Goal: Task Accomplishment & Management: Use online tool/utility

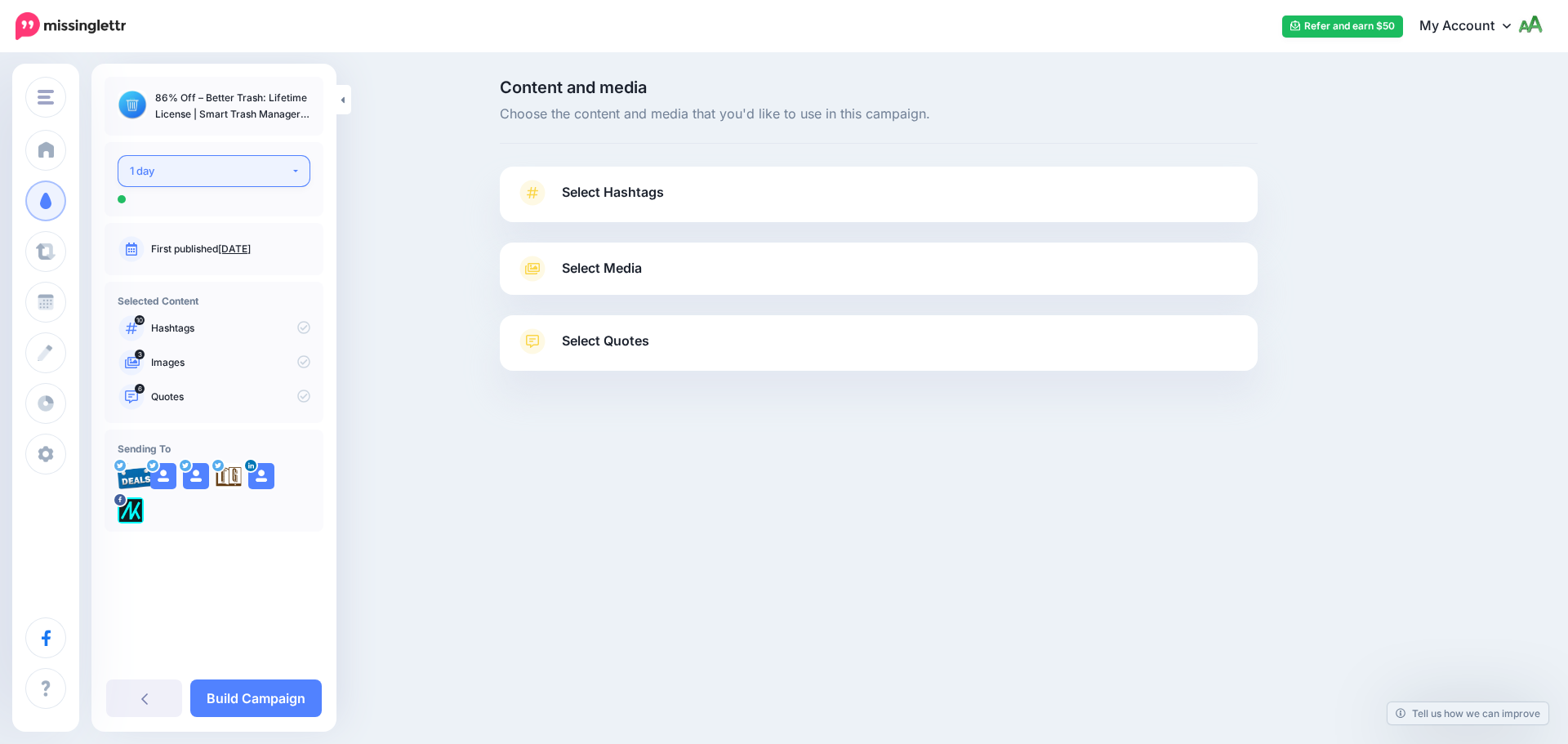
click at [196, 168] on div "1 day" at bounding box center [210, 171] width 161 height 19
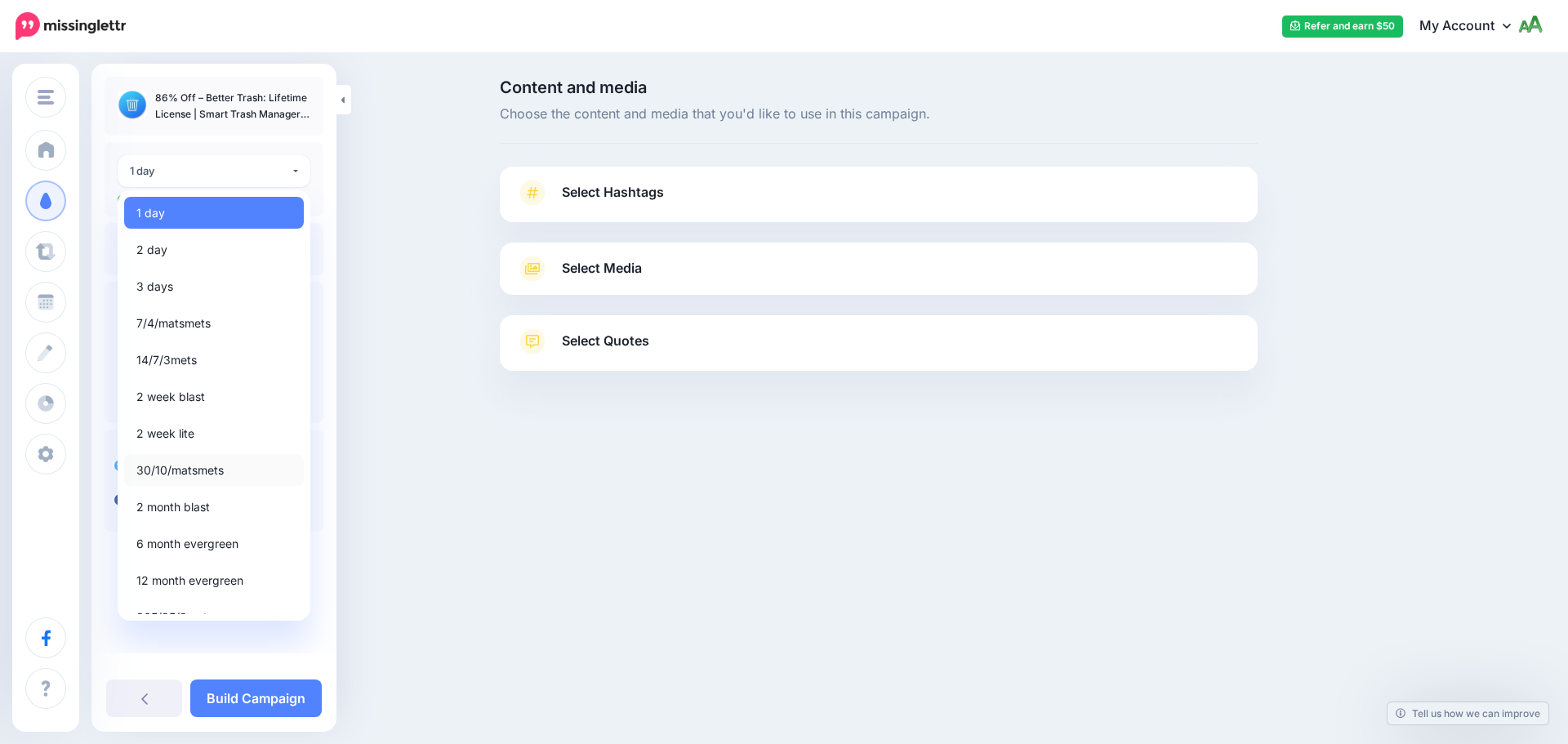
click at [184, 478] on span "30/10/matsmets" at bounding box center [180, 471] width 87 height 20
select select "*****"
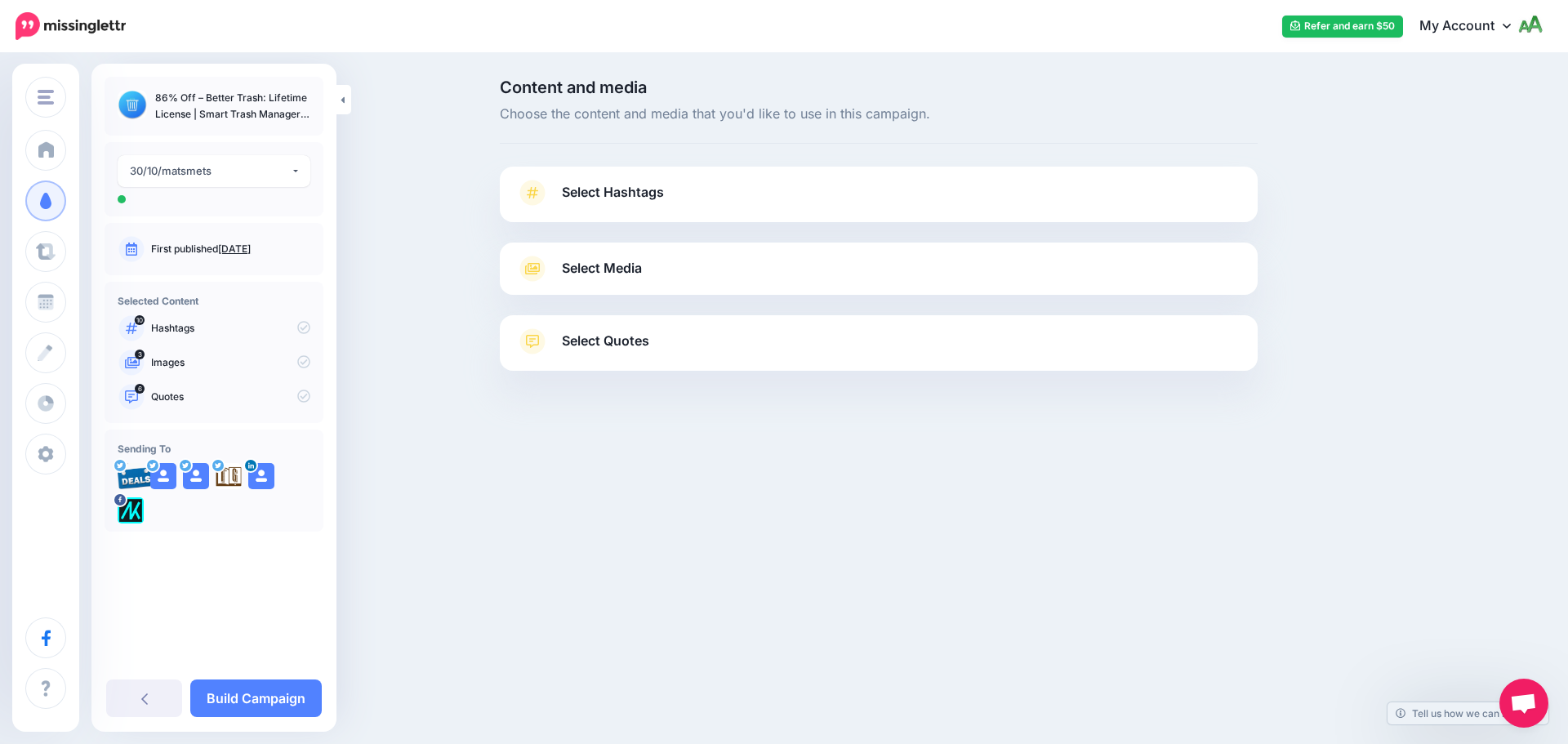
click at [598, 202] on span "Select Hashtags" at bounding box center [612, 192] width 102 height 22
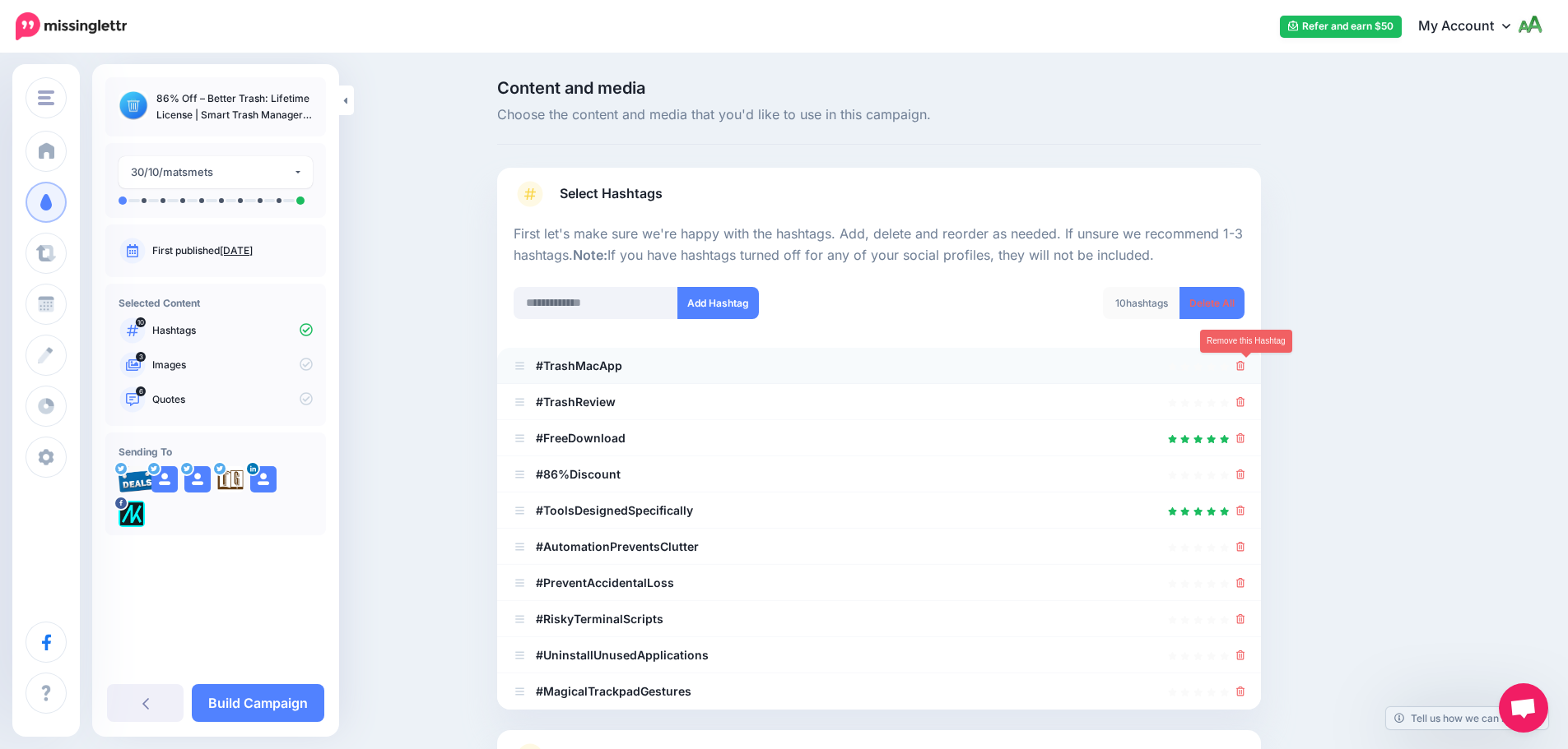
scroll to position [156, 0]
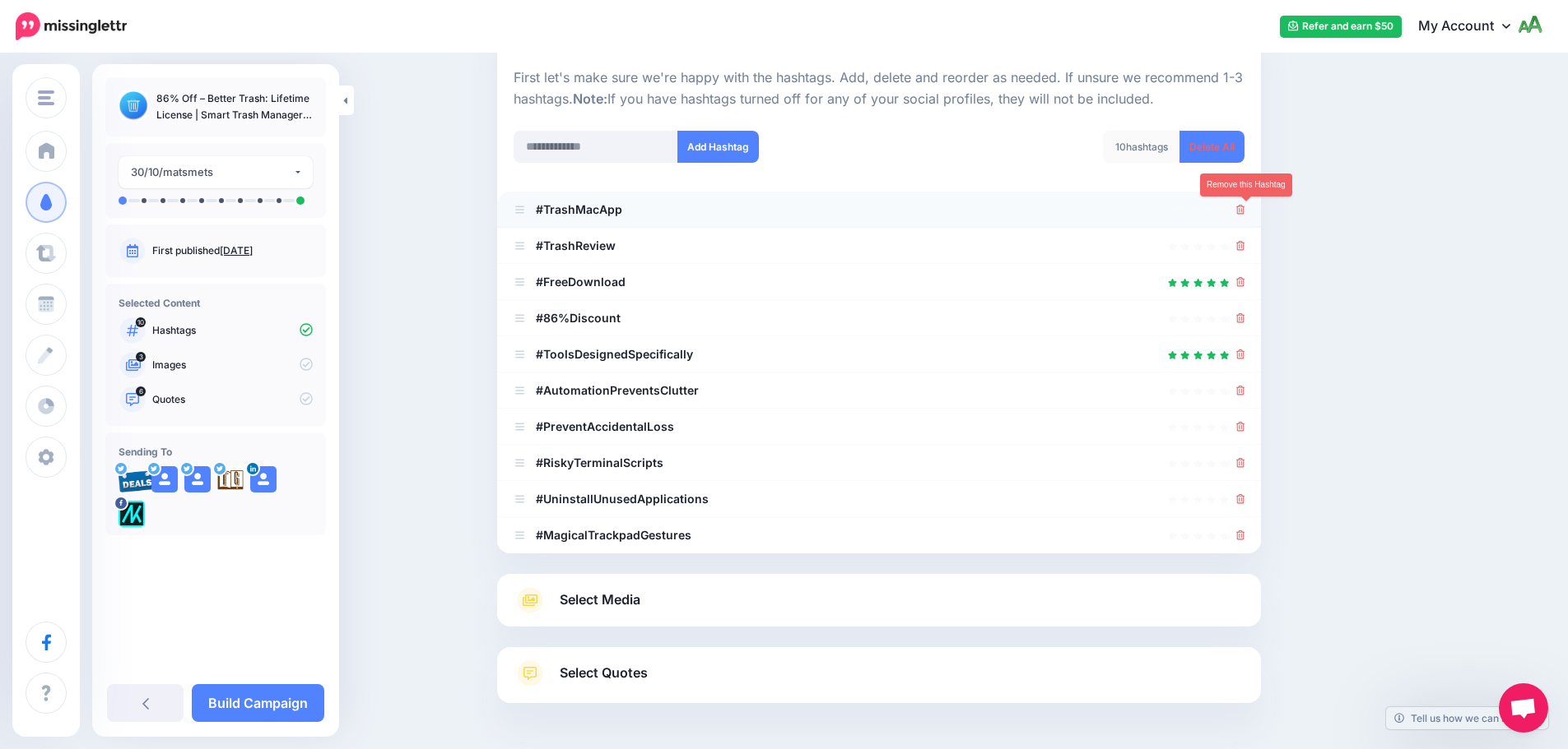
click at [1243, 211] on icon at bounding box center [1241, 210] width 9 height 10
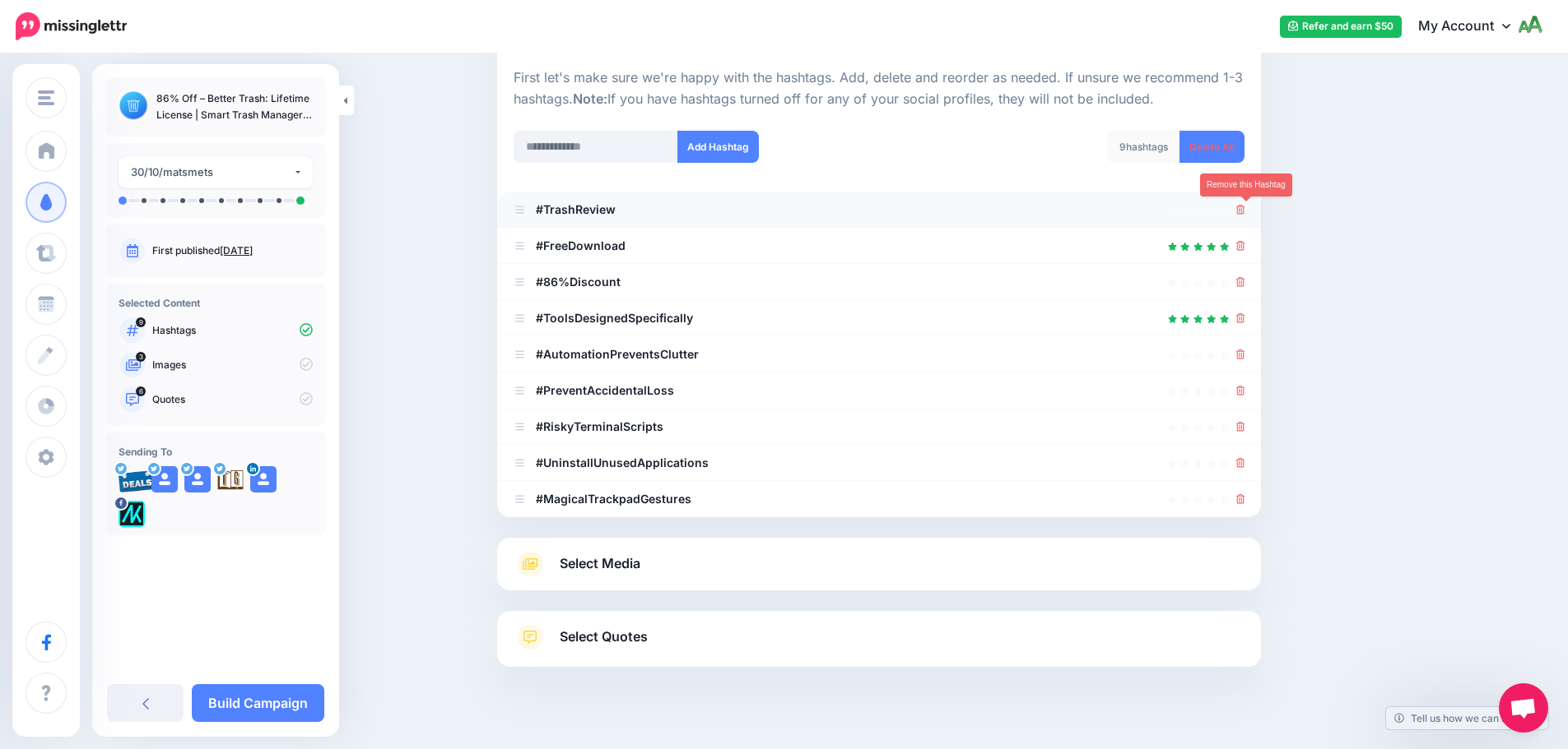
click at [1245, 209] on icon at bounding box center [1241, 210] width 9 height 10
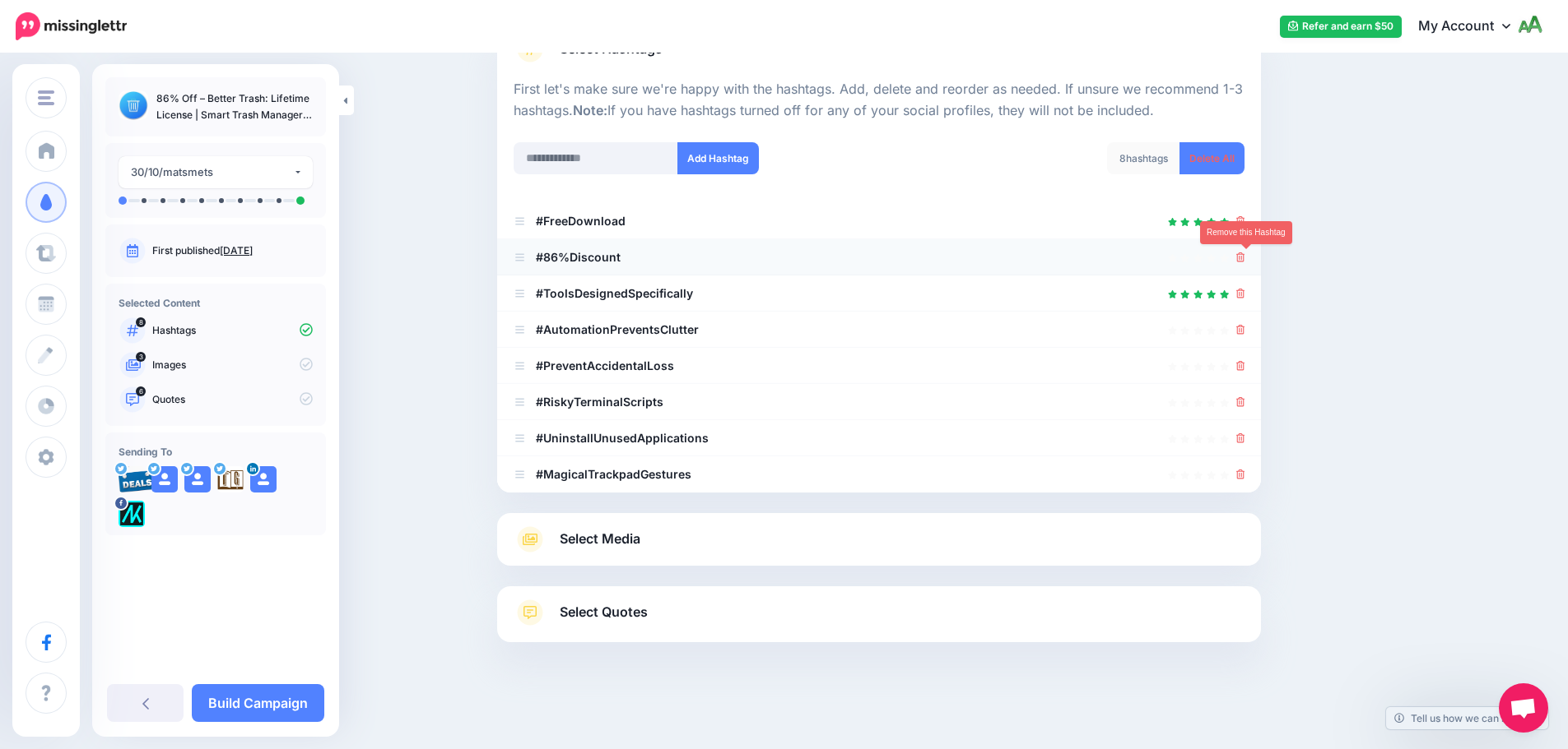
click at [1245, 255] on icon at bounding box center [1241, 257] width 9 height 10
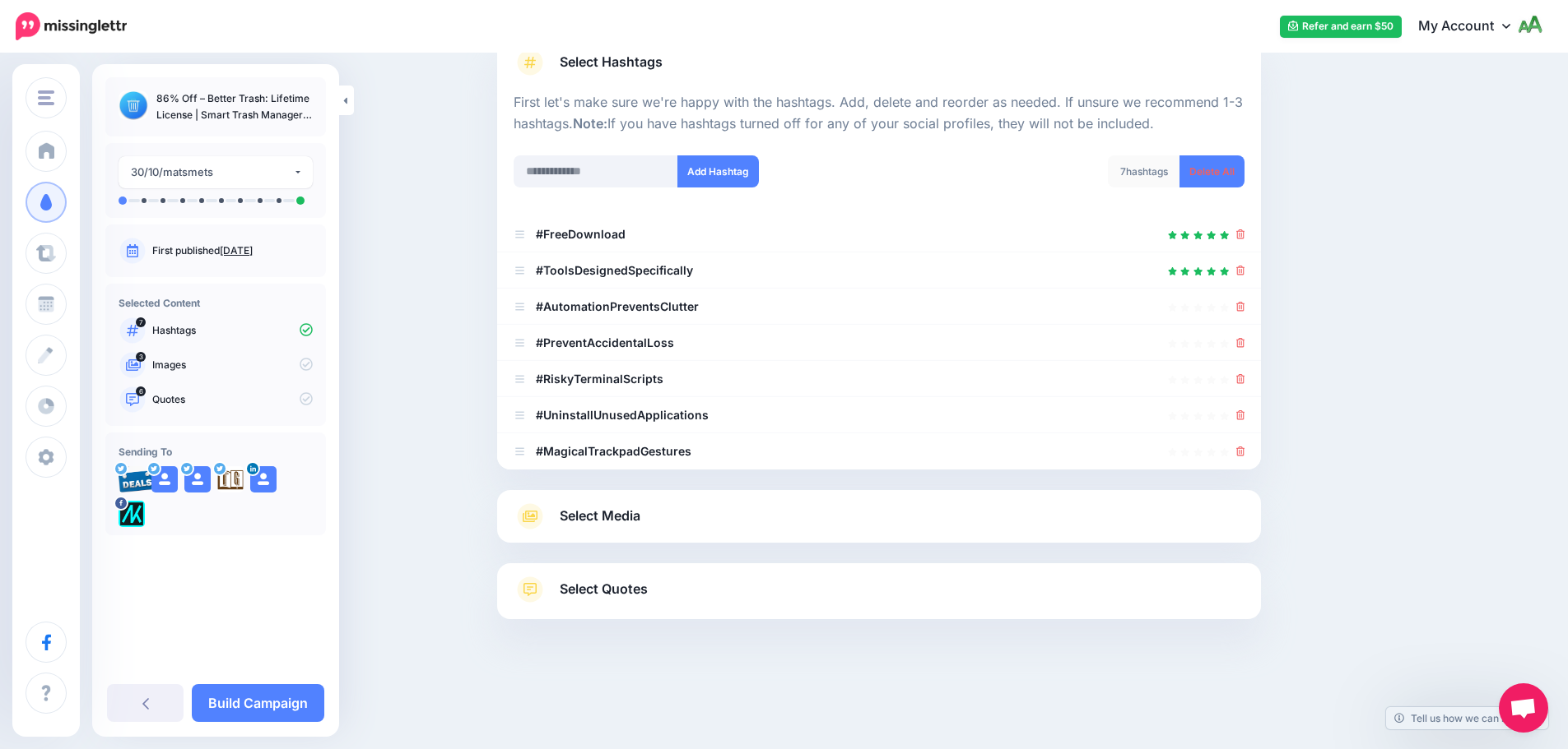
scroll to position [132, 0]
click at [1245, 304] on icon at bounding box center [1241, 306] width 9 height 10
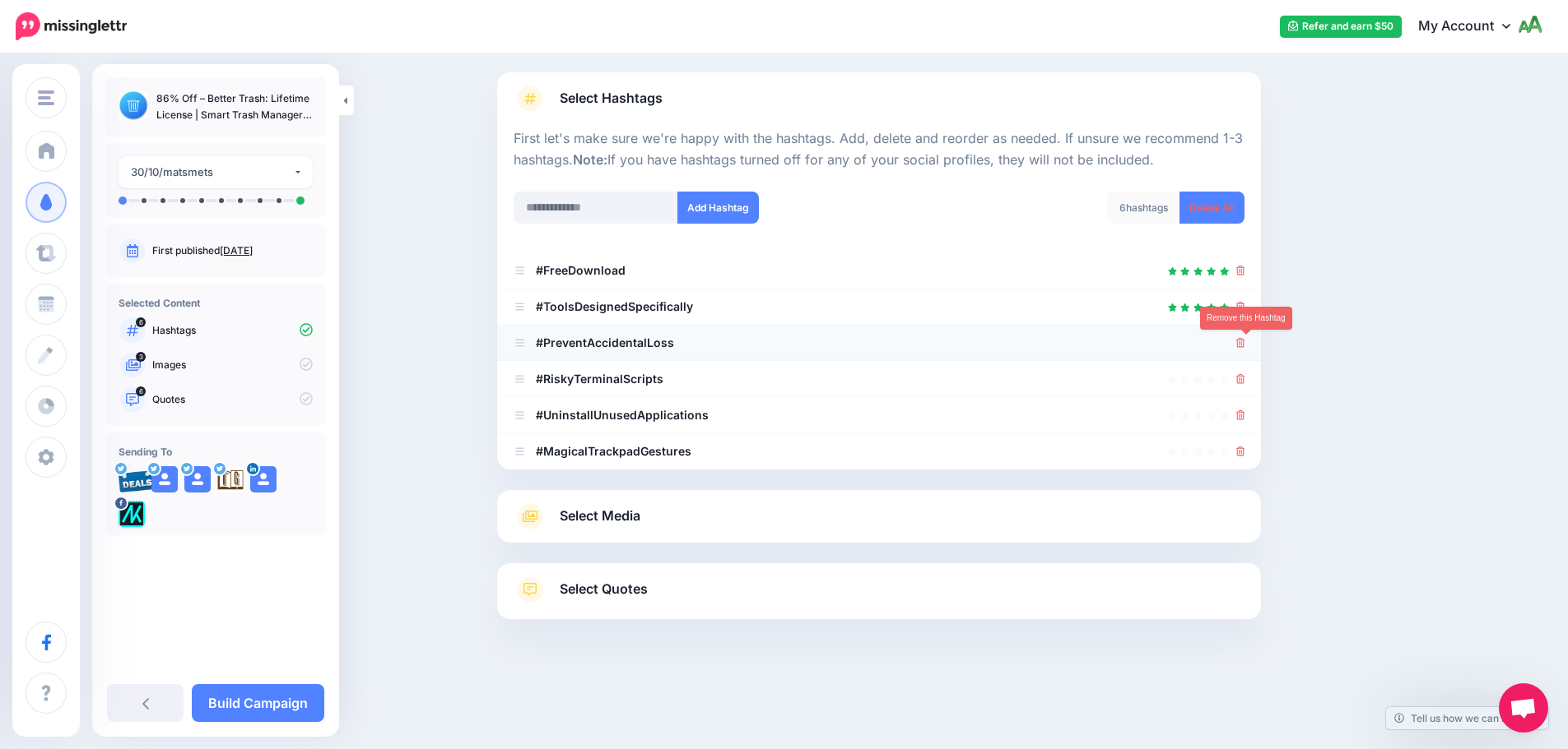
click at [1245, 343] on icon at bounding box center [1241, 342] width 9 height 10
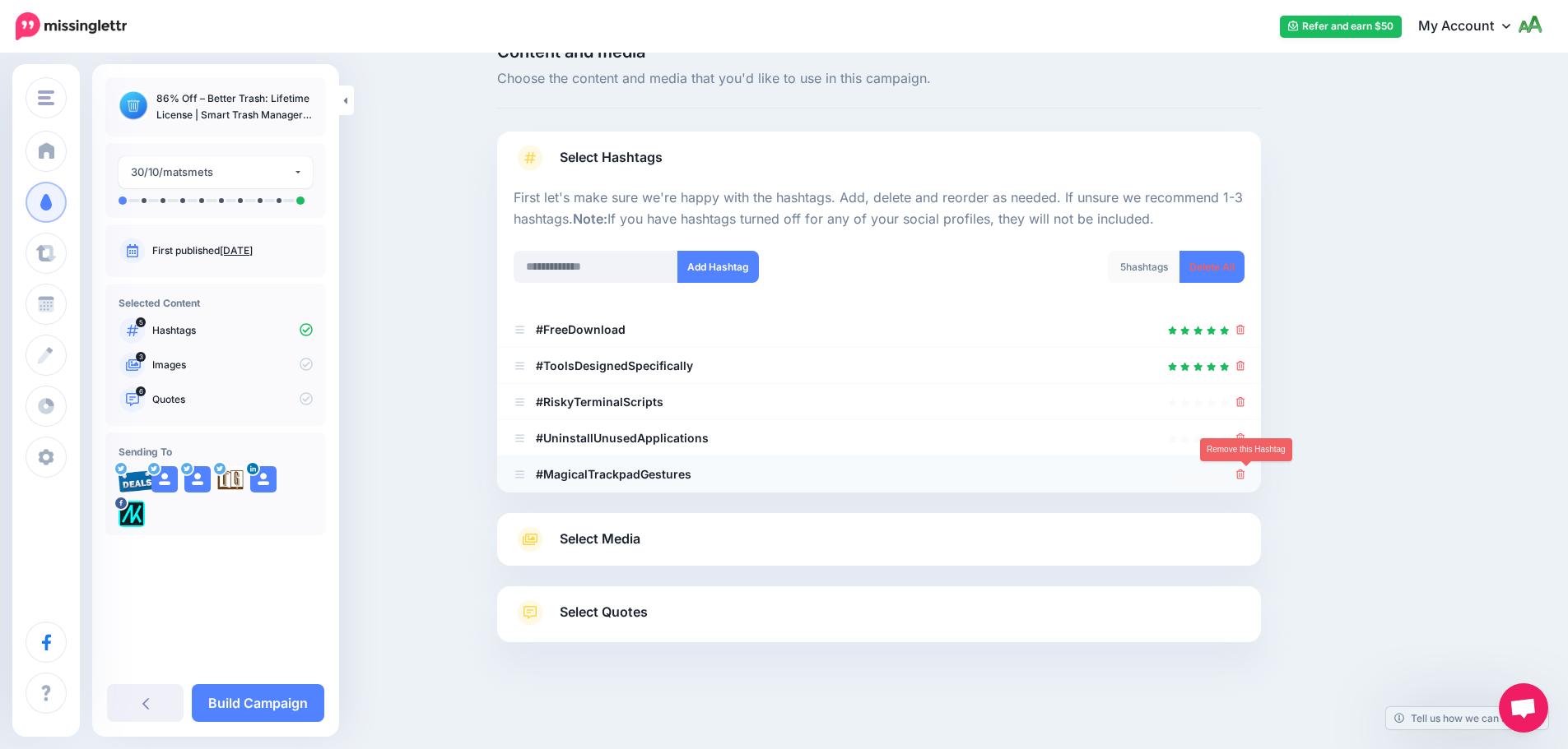
click at [1243, 476] on icon at bounding box center [1241, 474] width 9 height 10
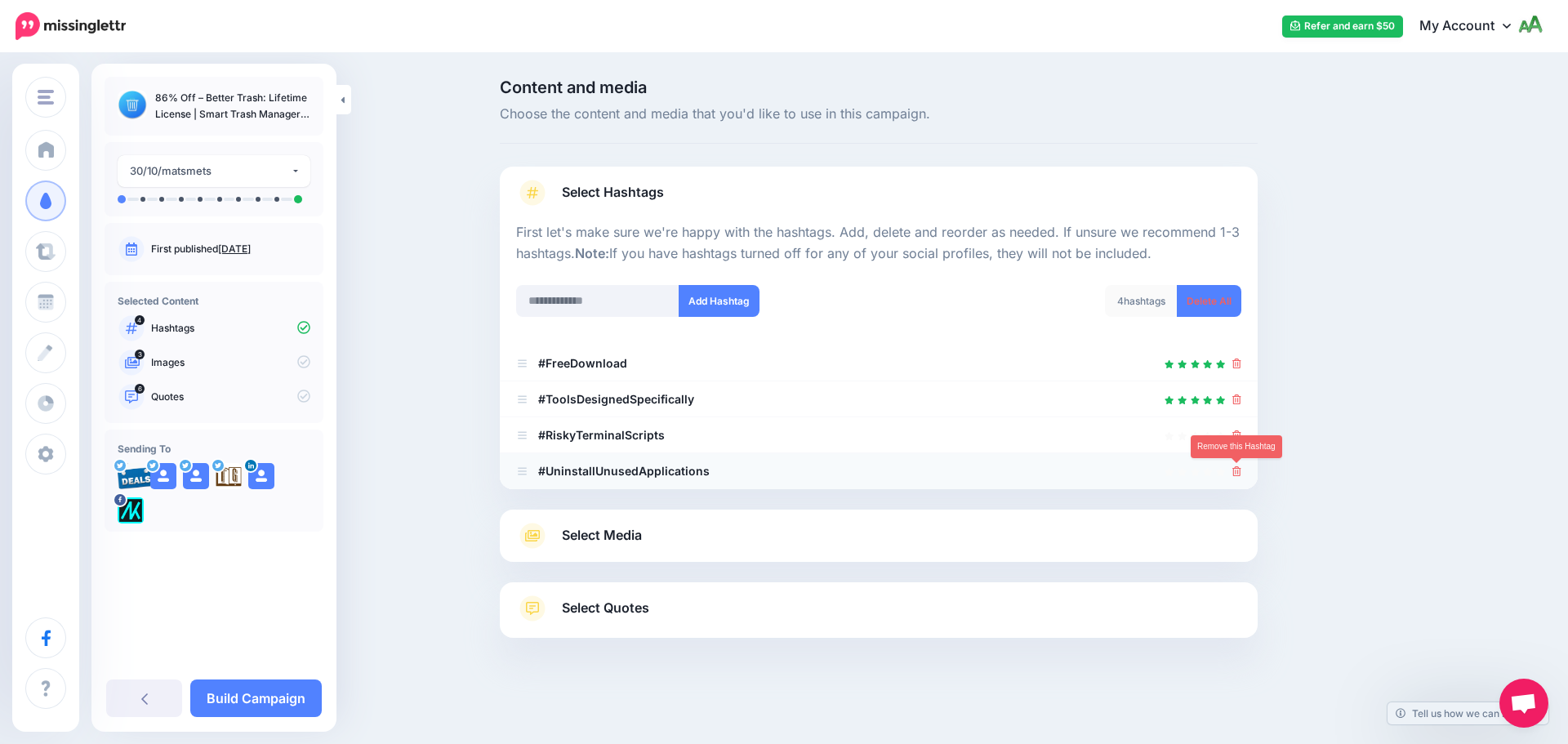
click at [1234, 471] on icon at bounding box center [1237, 471] width 9 height 10
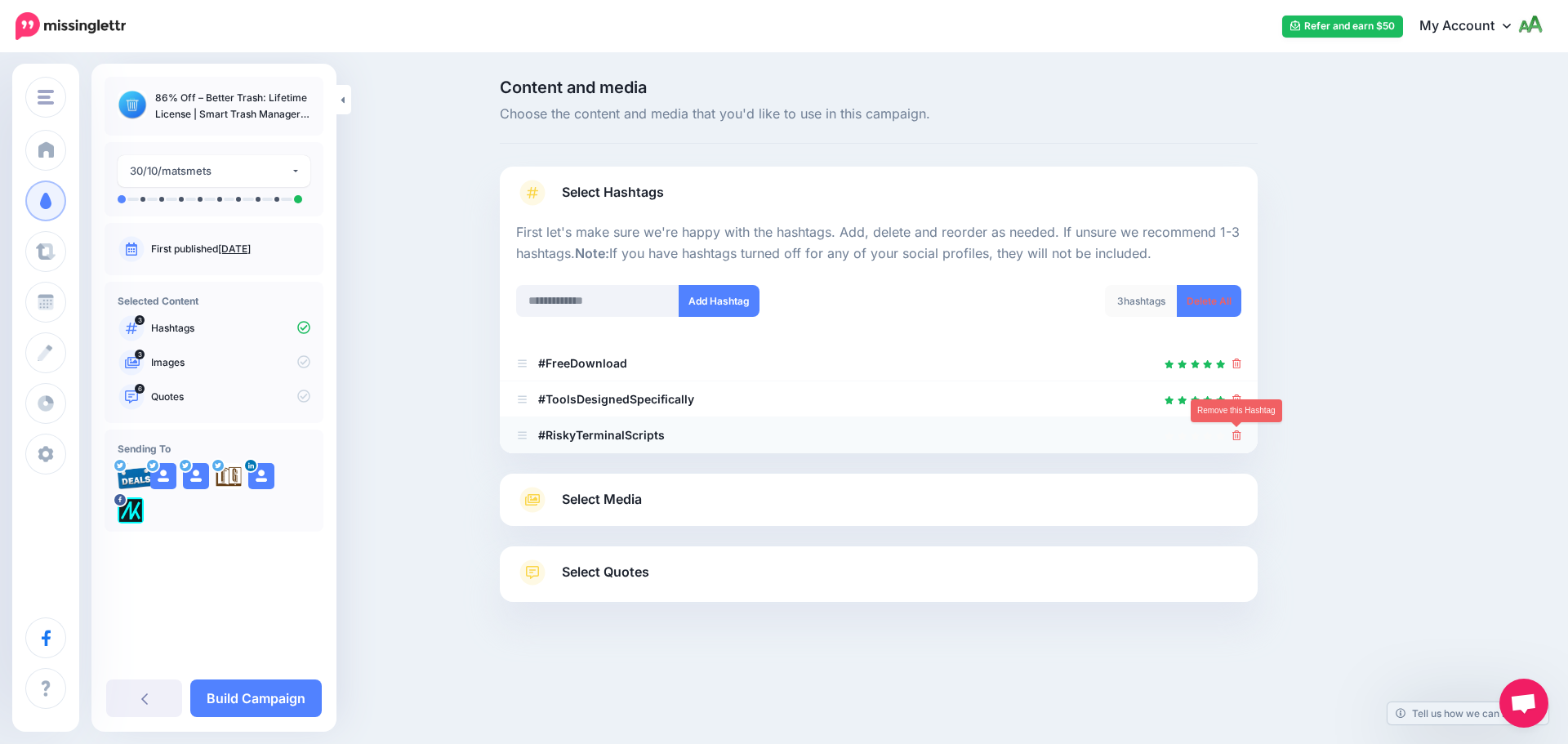
click at [1239, 437] on icon at bounding box center [1237, 435] width 9 height 10
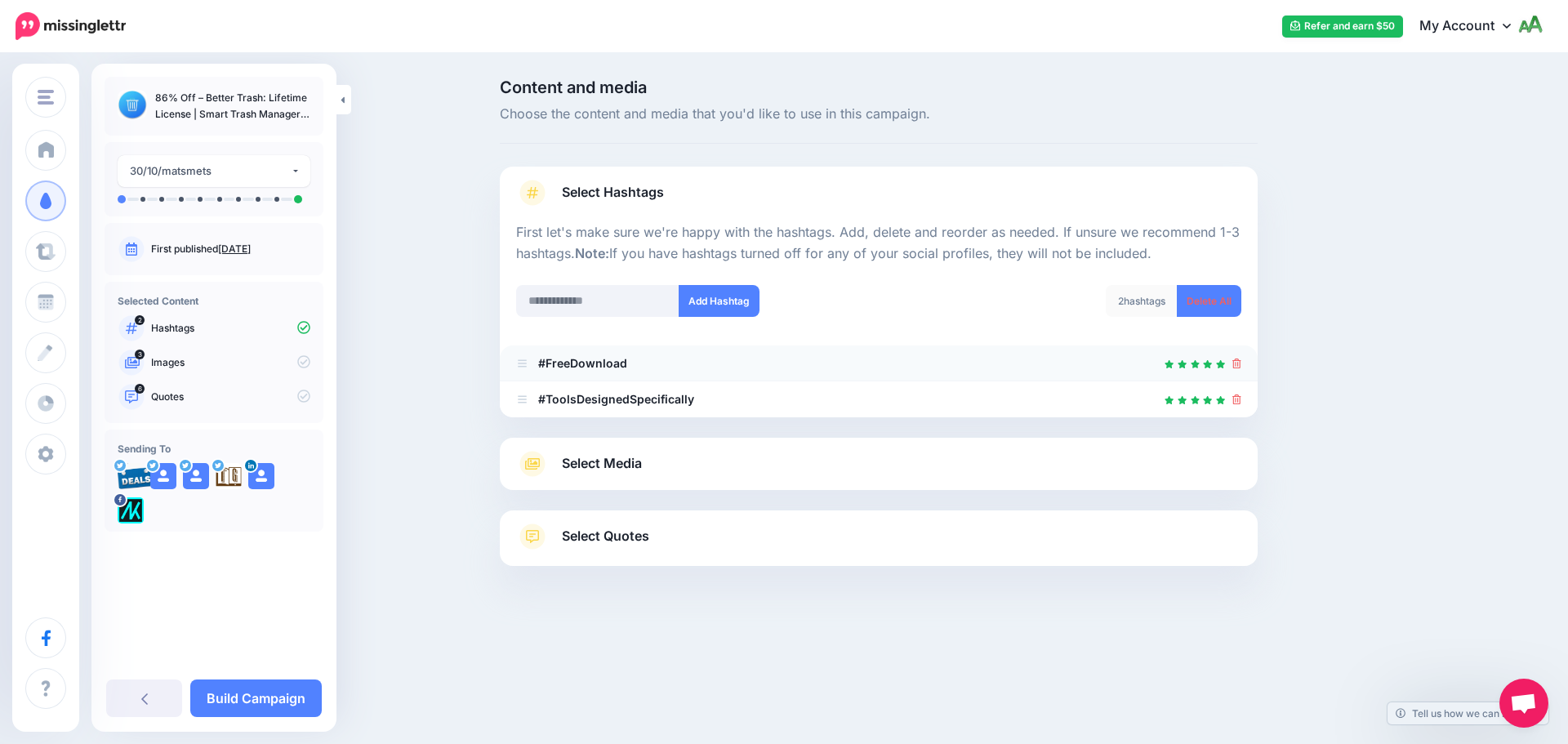
click at [1241, 366] on icon at bounding box center [1237, 363] width 9 height 10
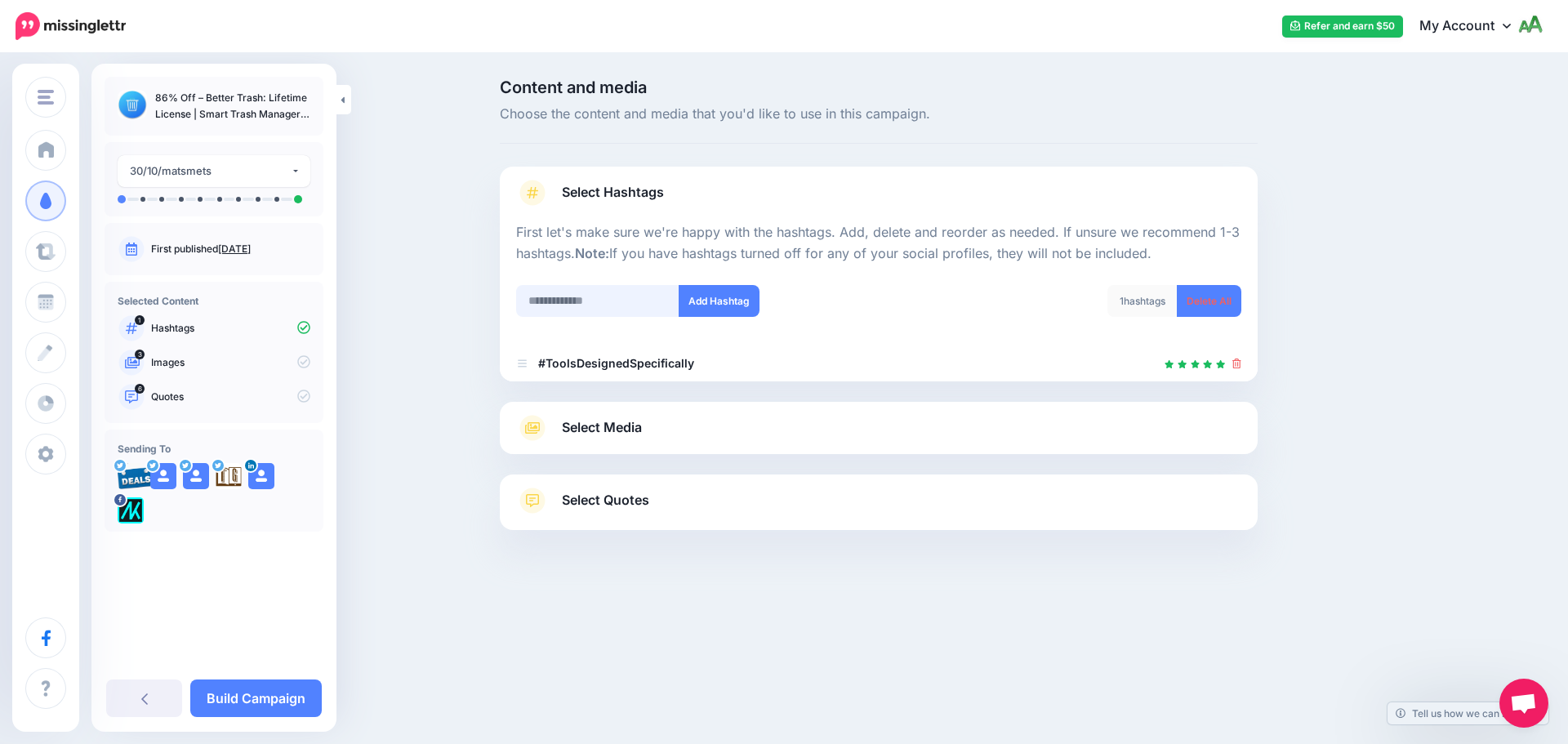
click at [635, 304] on input "text" at bounding box center [598, 301] width 164 height 32
type input "**********"
click at [744, 299] on button "Add Hashtag" at bounding box center [719, 301] width 81 height 32
click at [631, 425] on span "Select Media" at bounding box center [602, 427] width 80 height 22
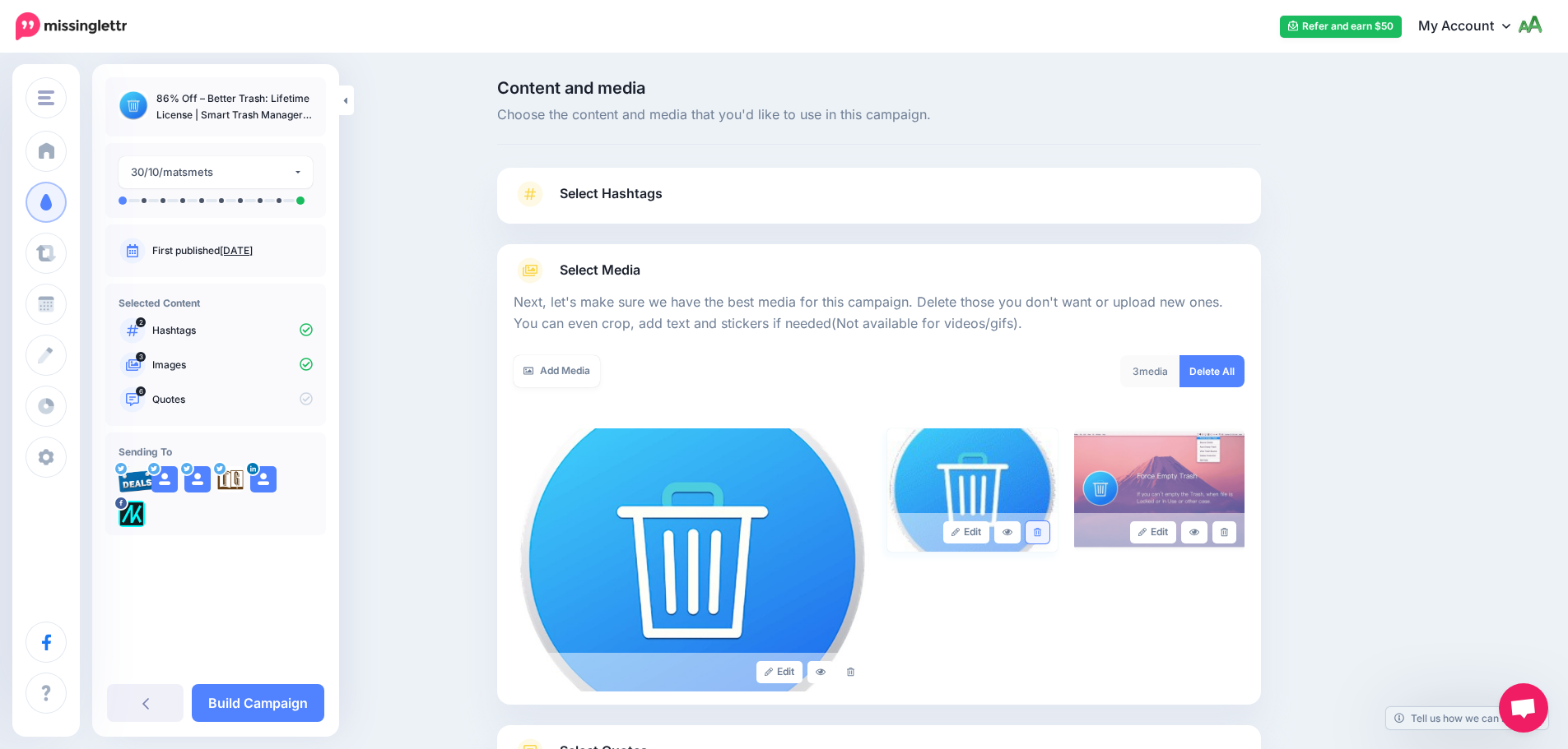
click at [1041, 536] on icon at bounding box center [1037, 532] width 7 height 9
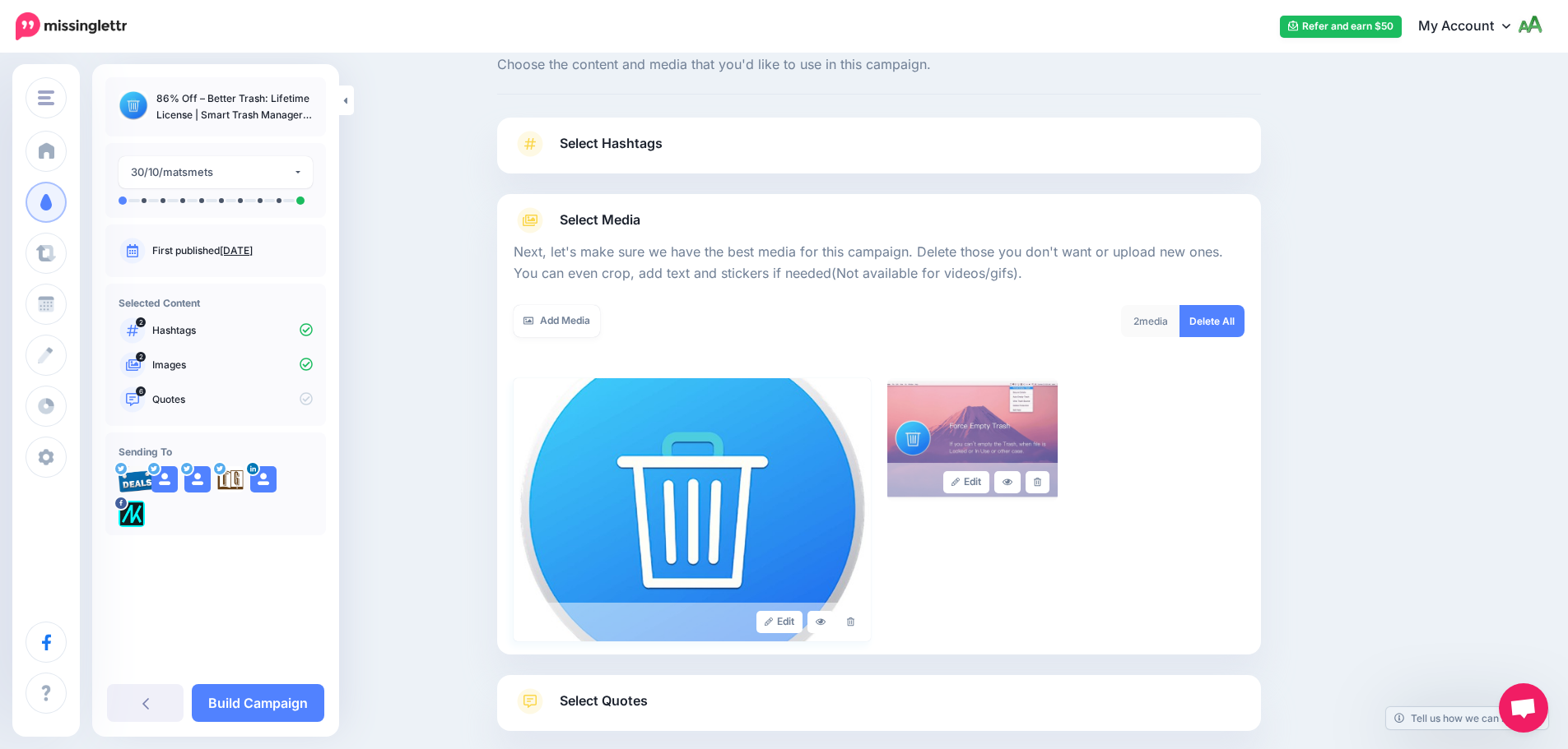
scroll to position [139, 0]
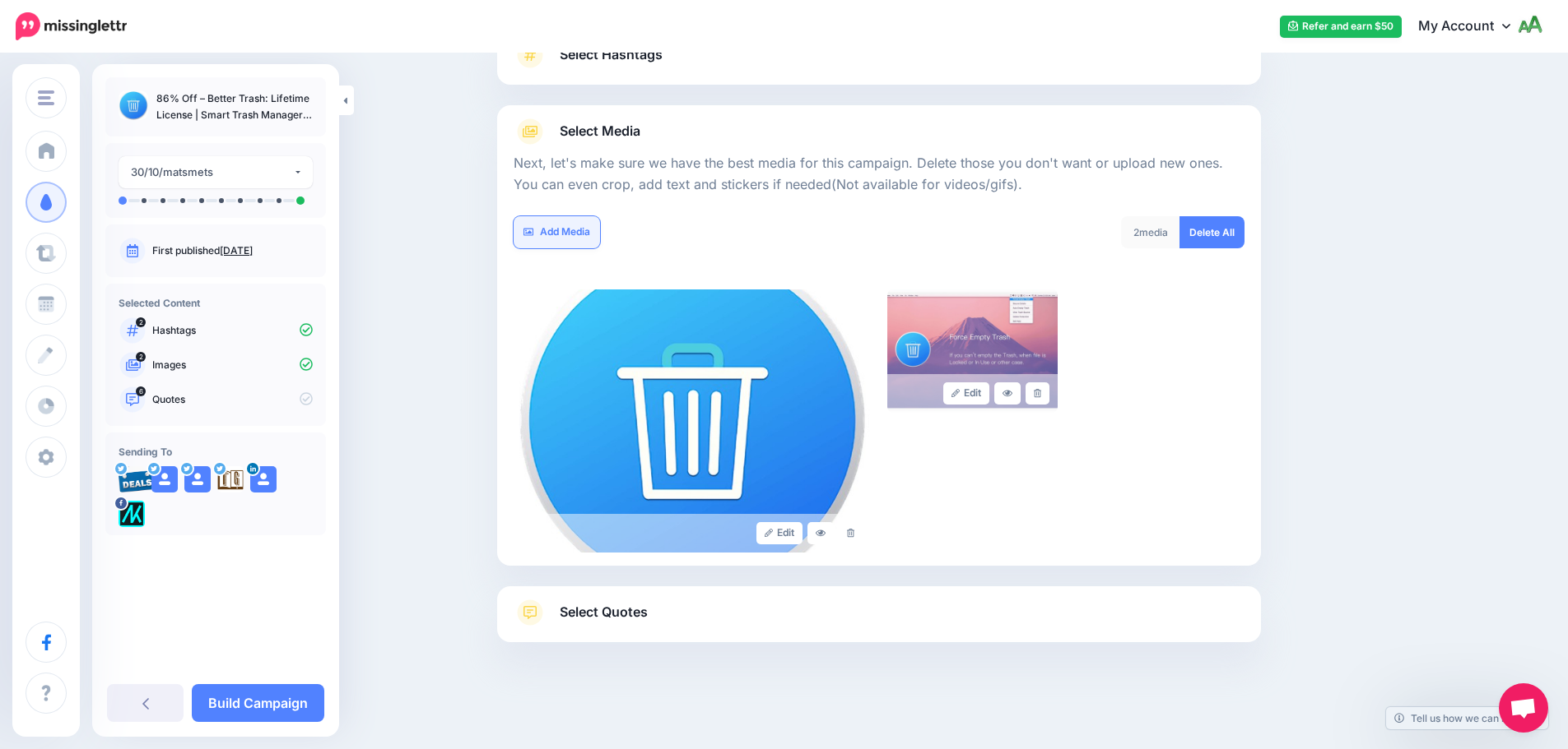
click at [580, 228] on link "Add Media" at bounding box center [557, 232] width 86 height 32
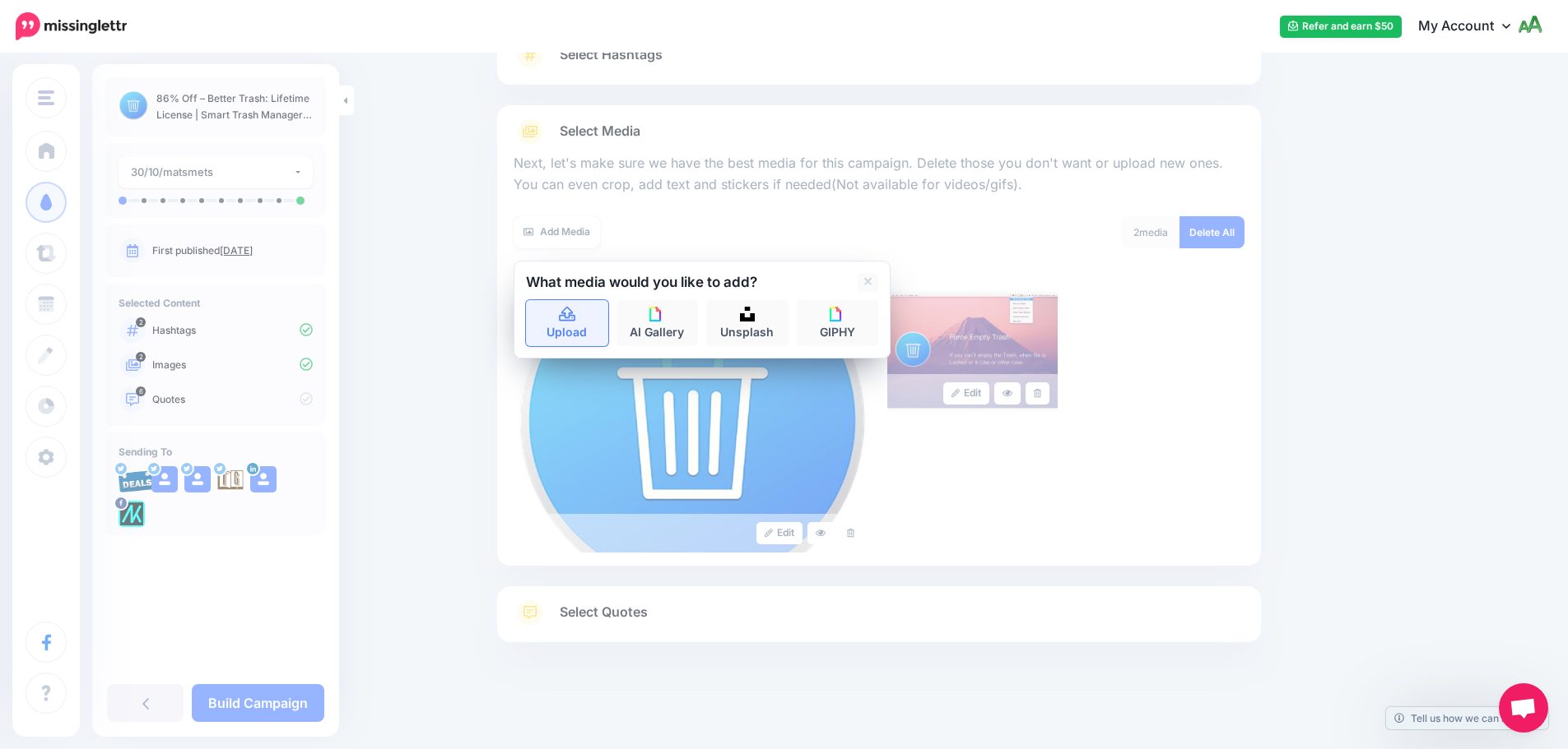
click at [567, 336] on link "Upload" at bounding box center [567, 323] width 82 height 46
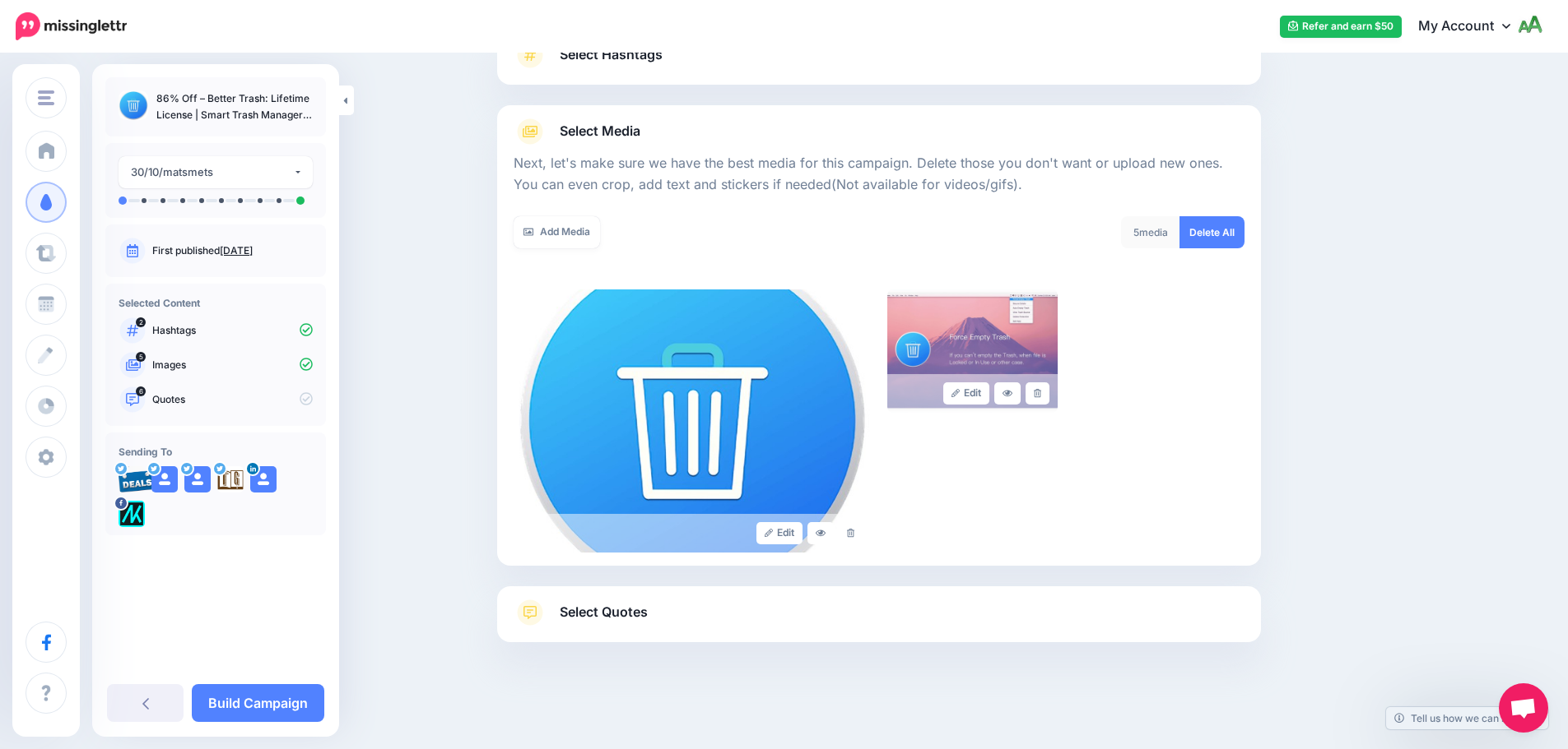
click at [599, 613] on span "Select Quotes" at bounding box center [603, 612] width 88 height 22
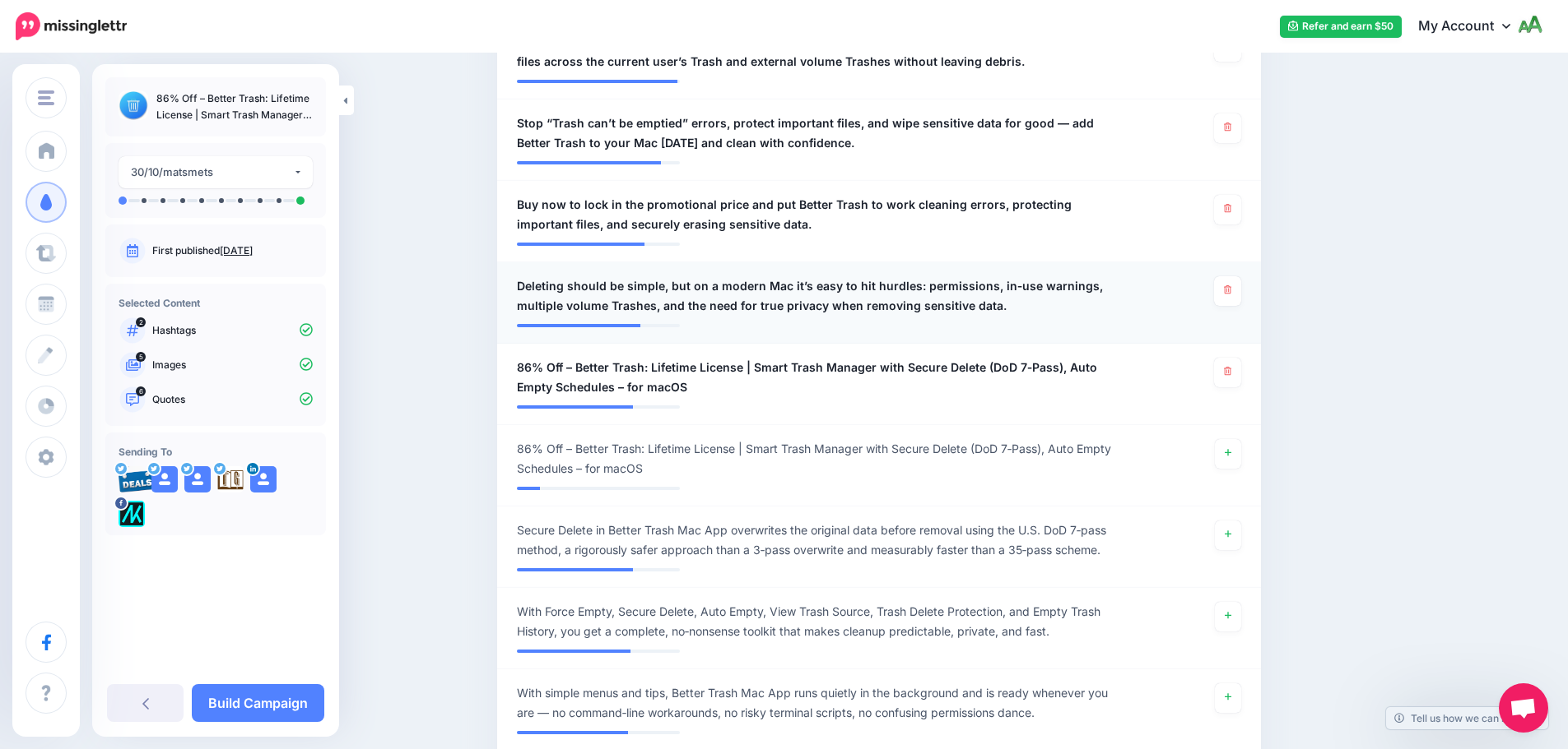
scroll to position [905, 0]
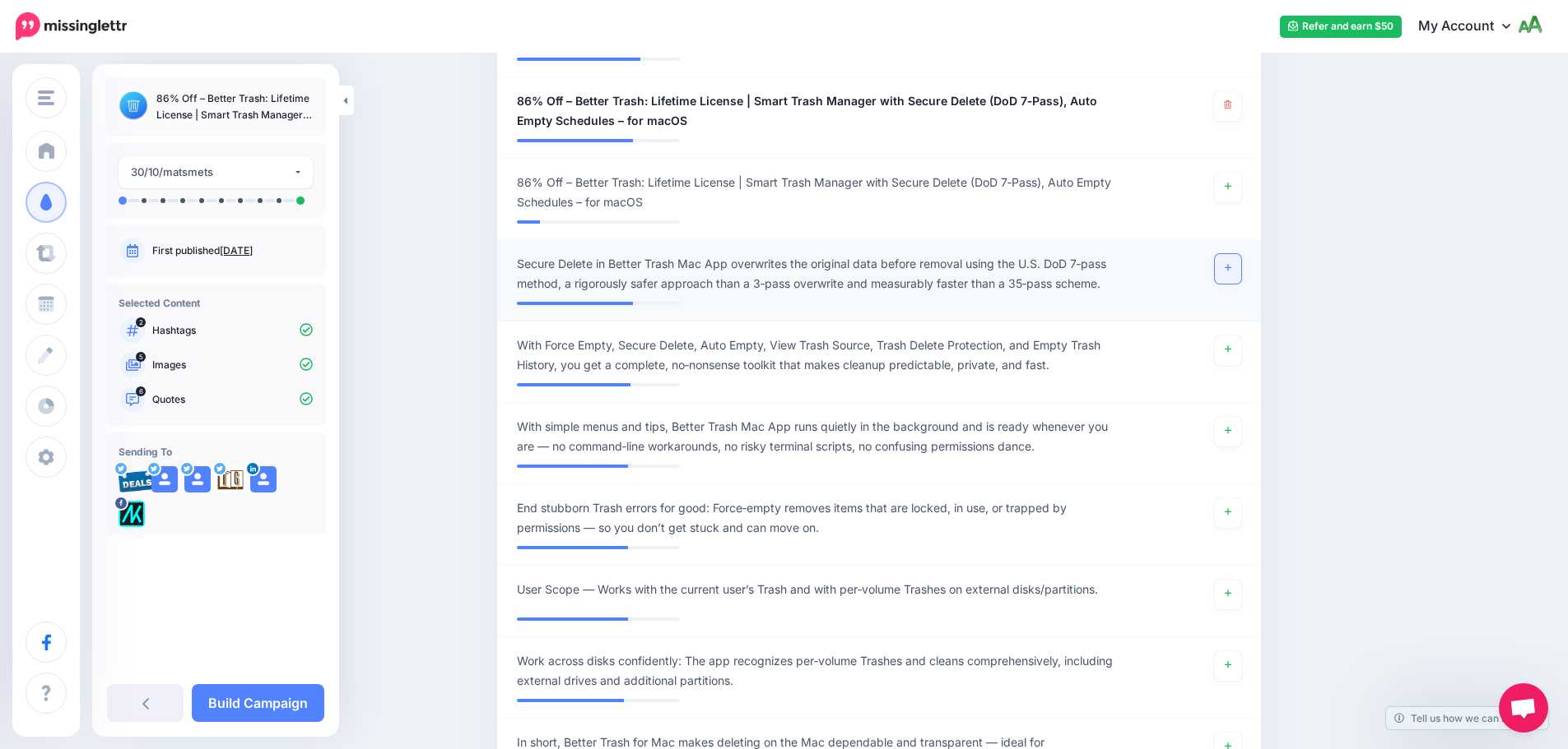
click at [1231, 268] on icon at bounding box center [1227, 268] width 6 height 6
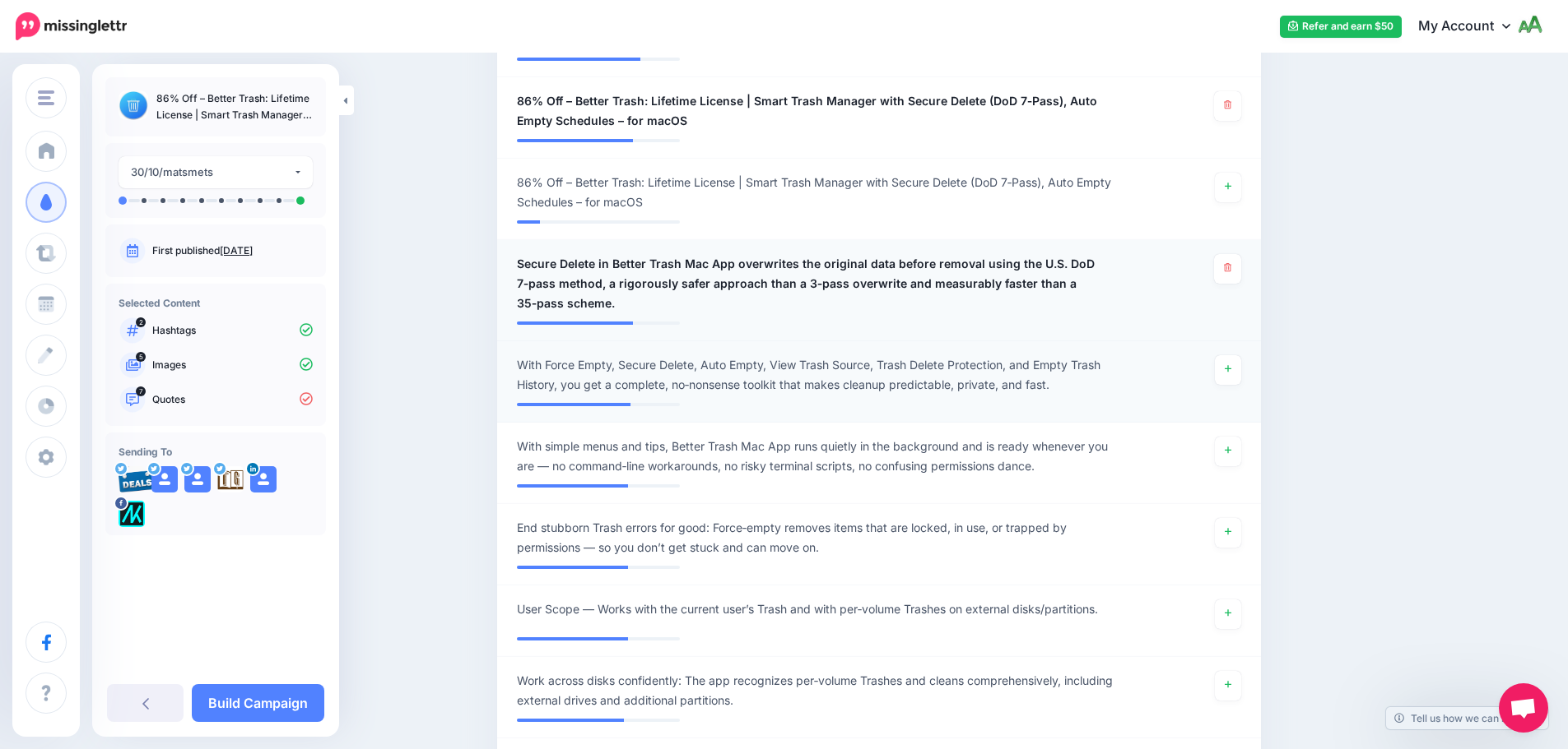
click at [1228, 354] on li "**********" at bounding box center [879, 382] width 764 height 82
click at [1231, 367] on icon at bounding box center [1227, 369] width 6 height 9
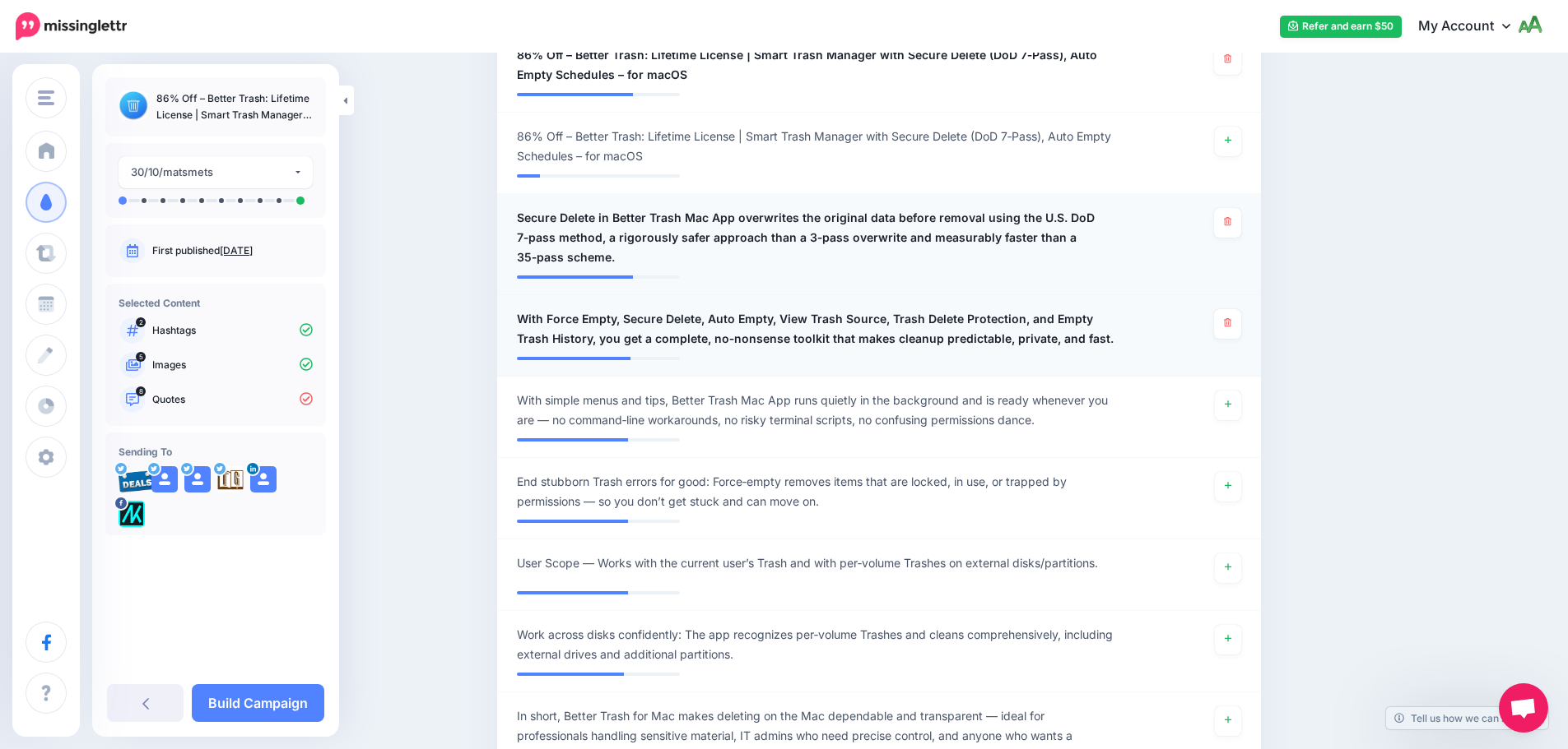
scroll to position [1069, 0]
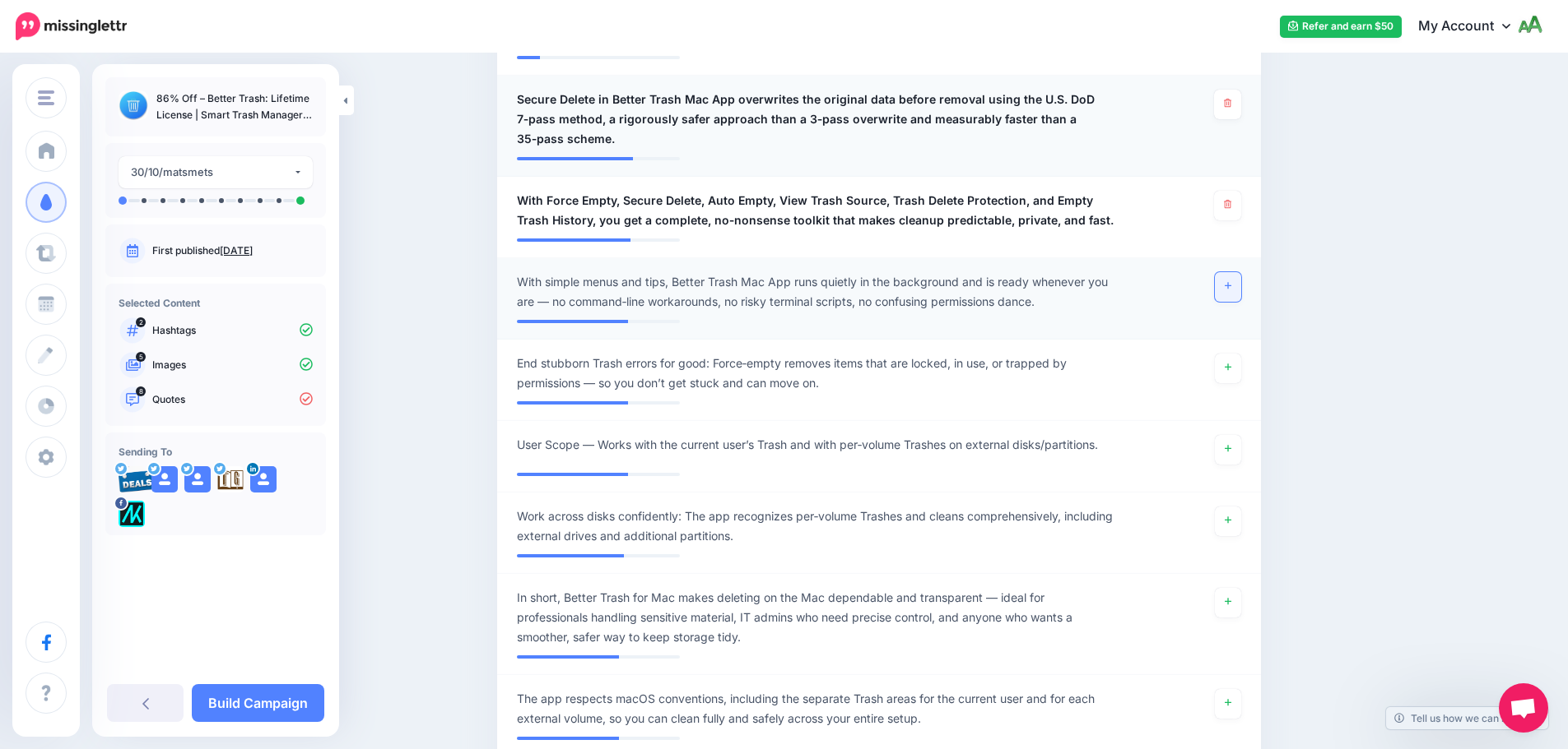
click at [1238, 288] on link at bounding box center [1227, 287] width 26 height 30
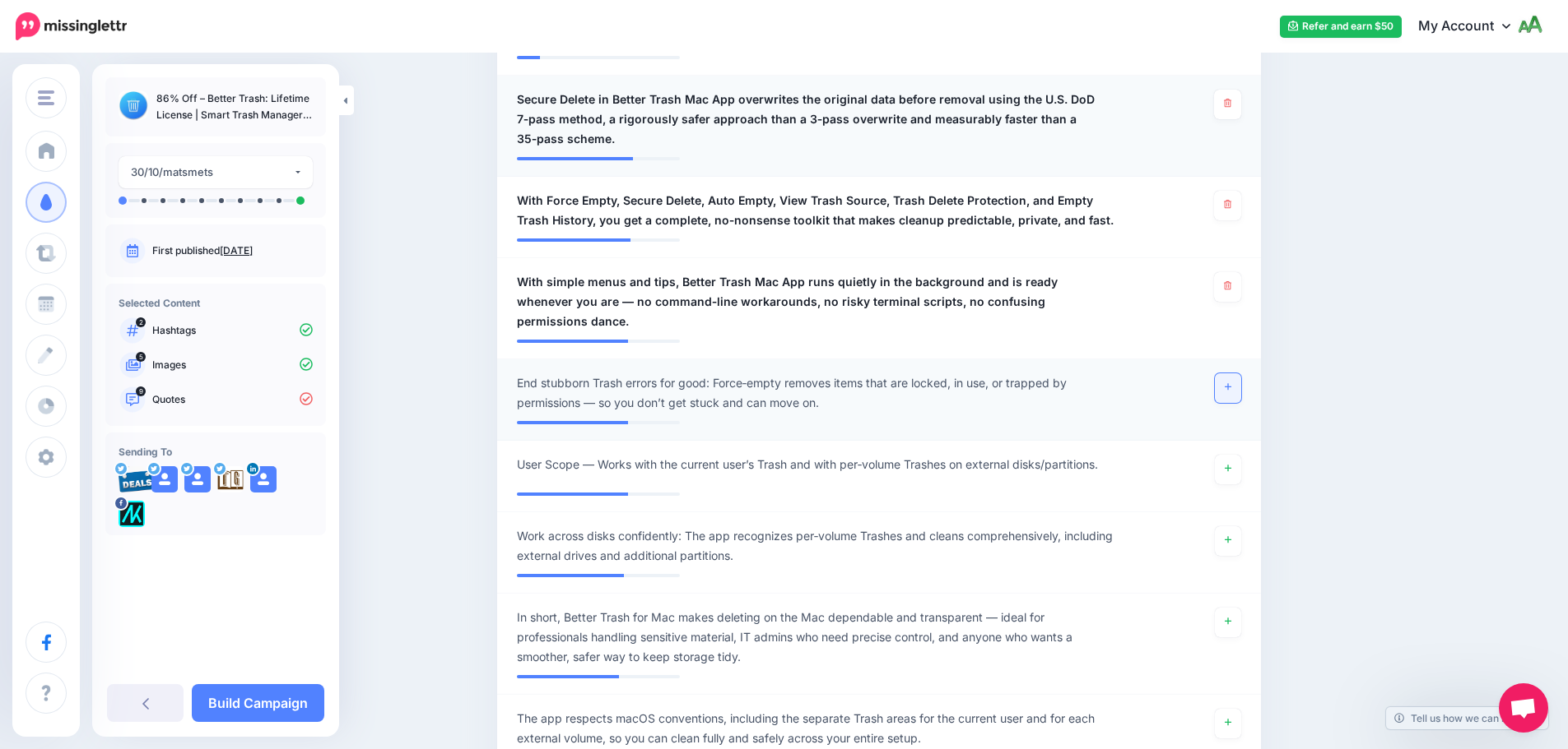
click at [1231, 376] on link at bounding box center [1227, 388] width 26 height 30
click at [1231, 536] on icon at bounding box center [1227, 540] width 6 height 9
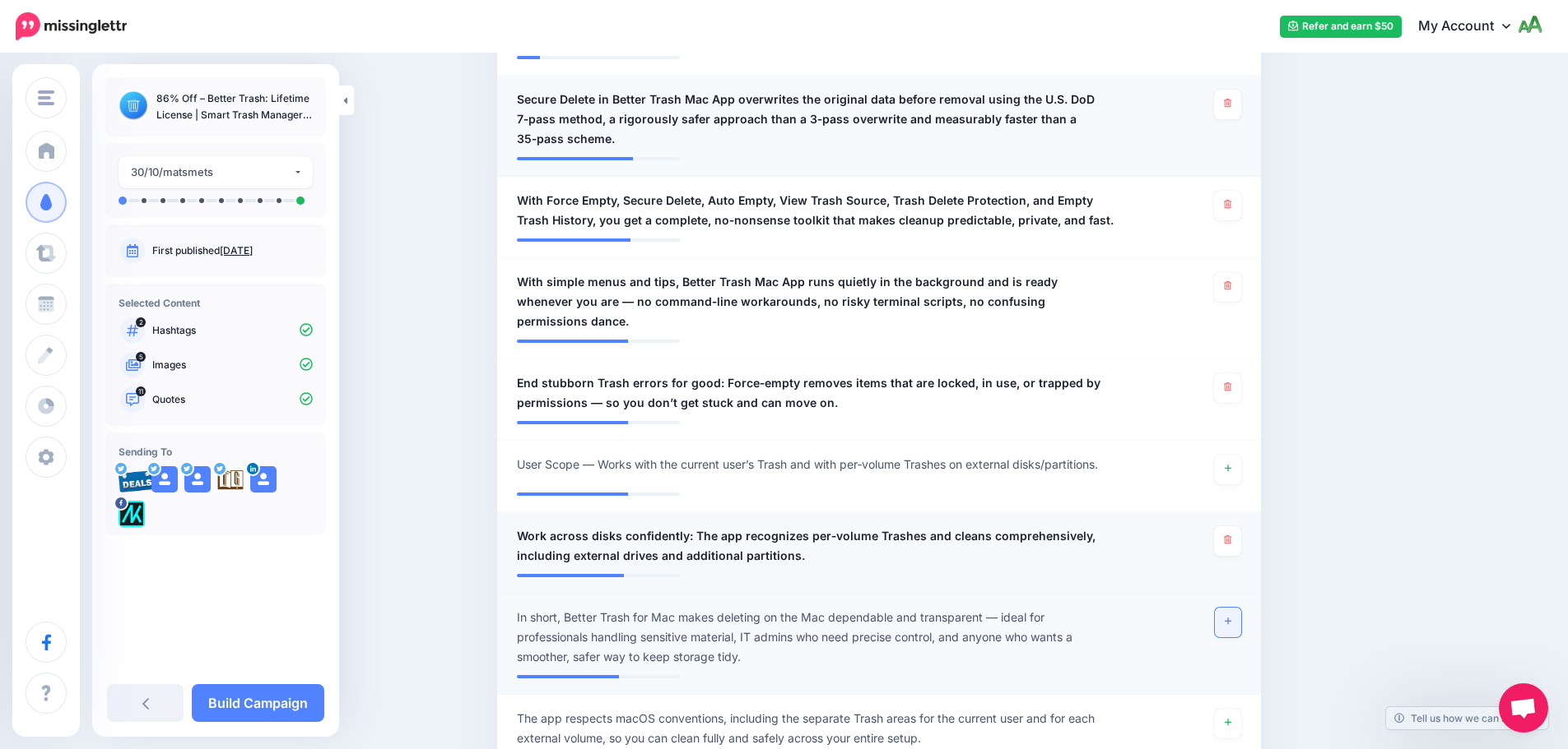
click at [1231, 618] on icon at bounding box center [1227, 621] width 6 height 6
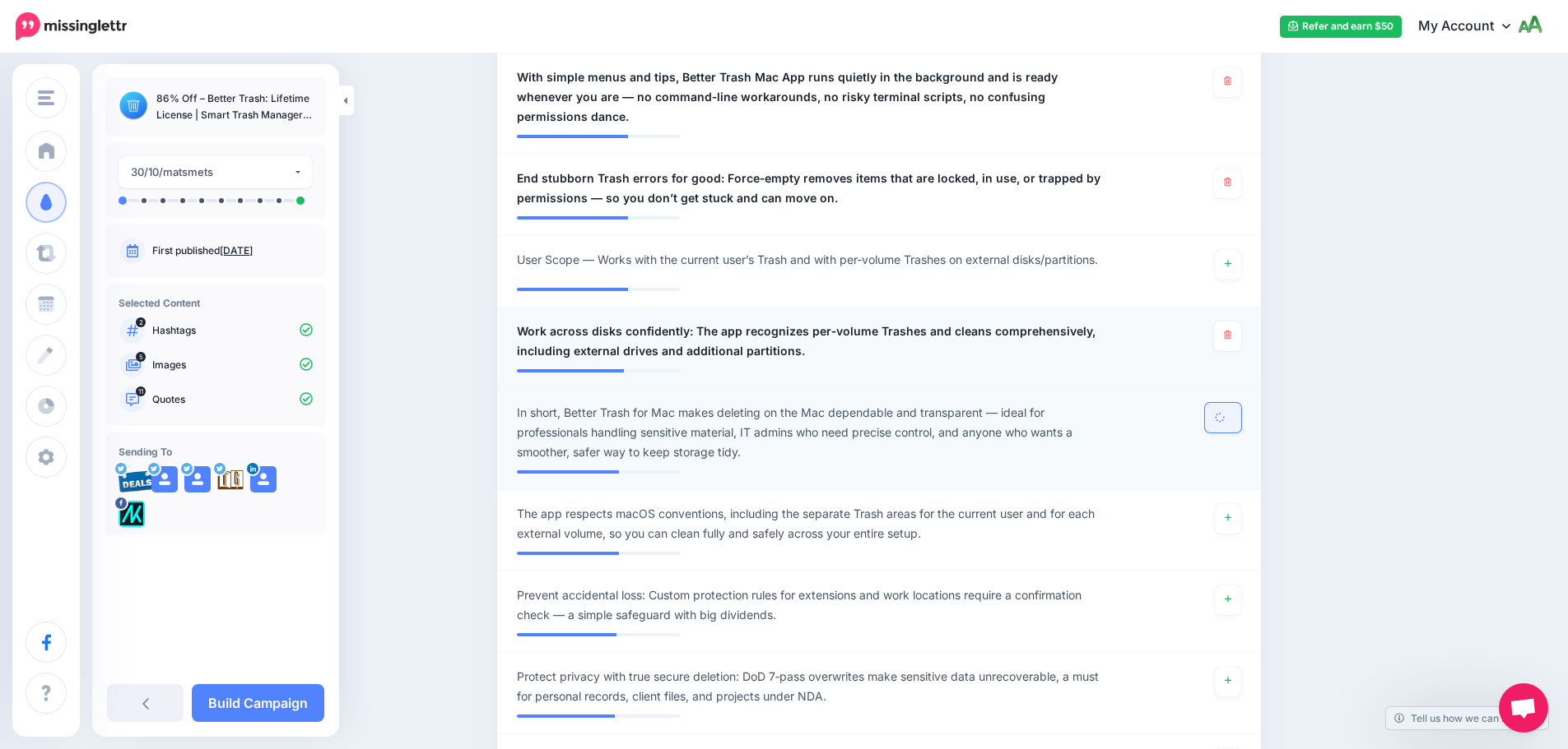
scroll to position [1316, 0]
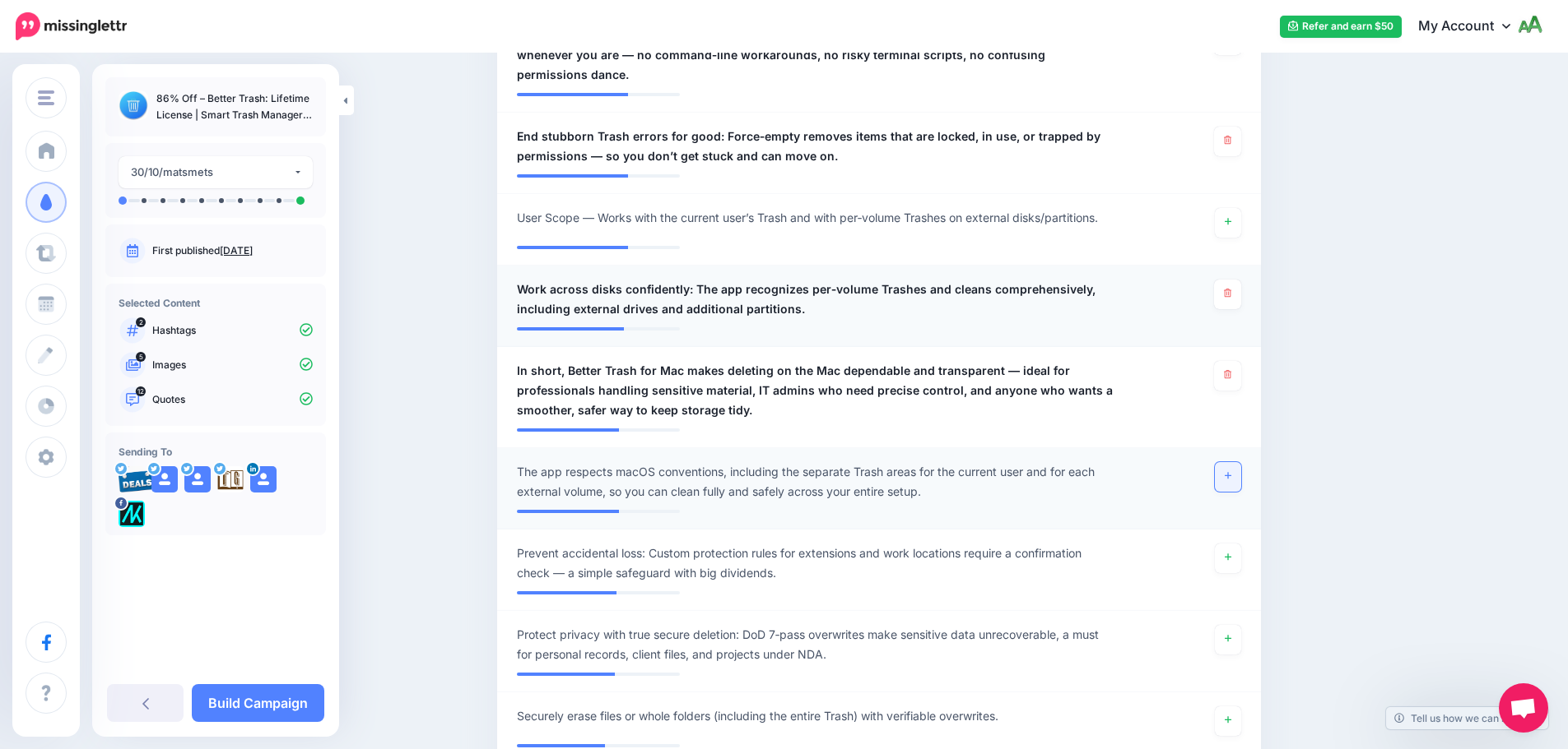
click at [1231, 471] on icon at bounding box center [1227, 476] width 6 height 9
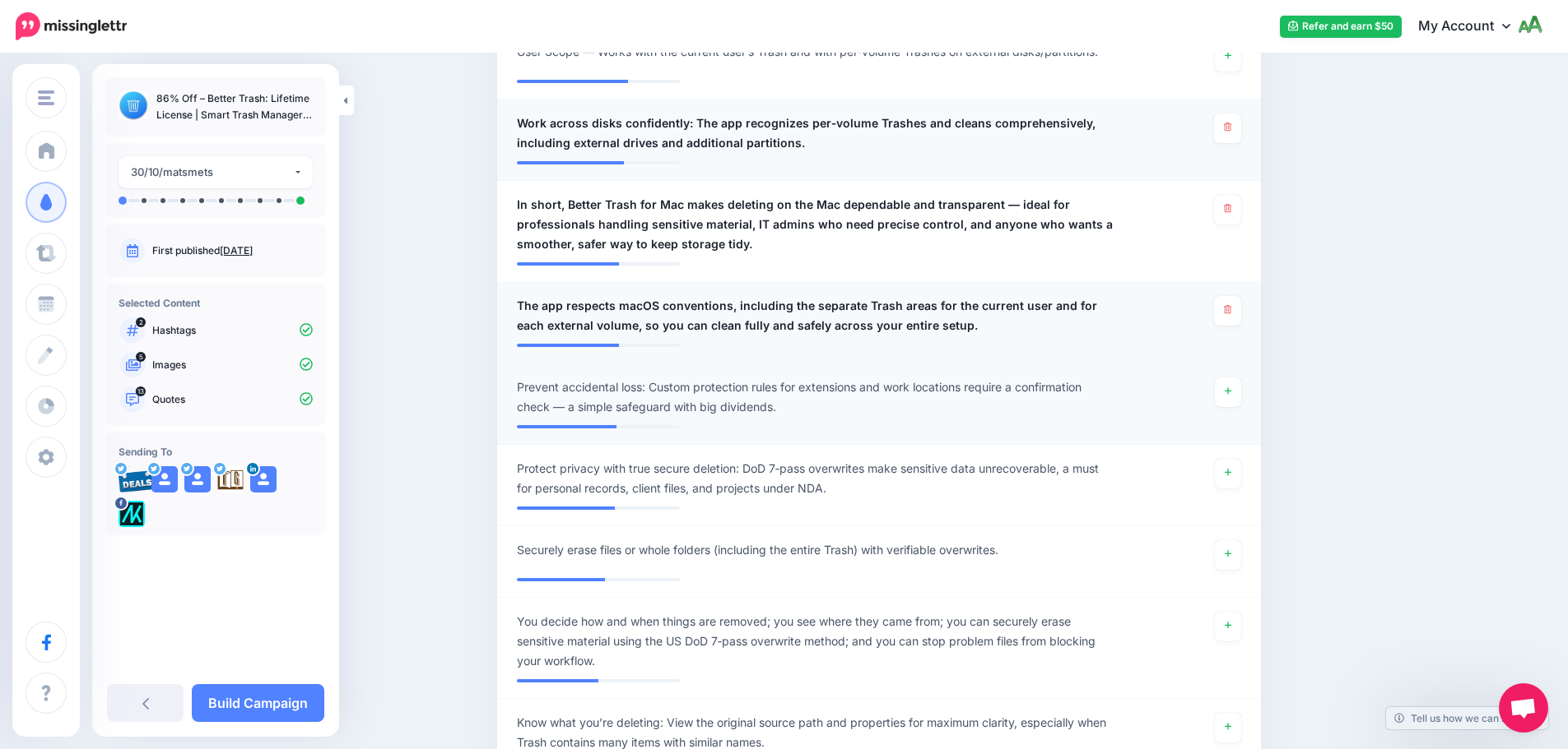
scroll to position [1563, 0]
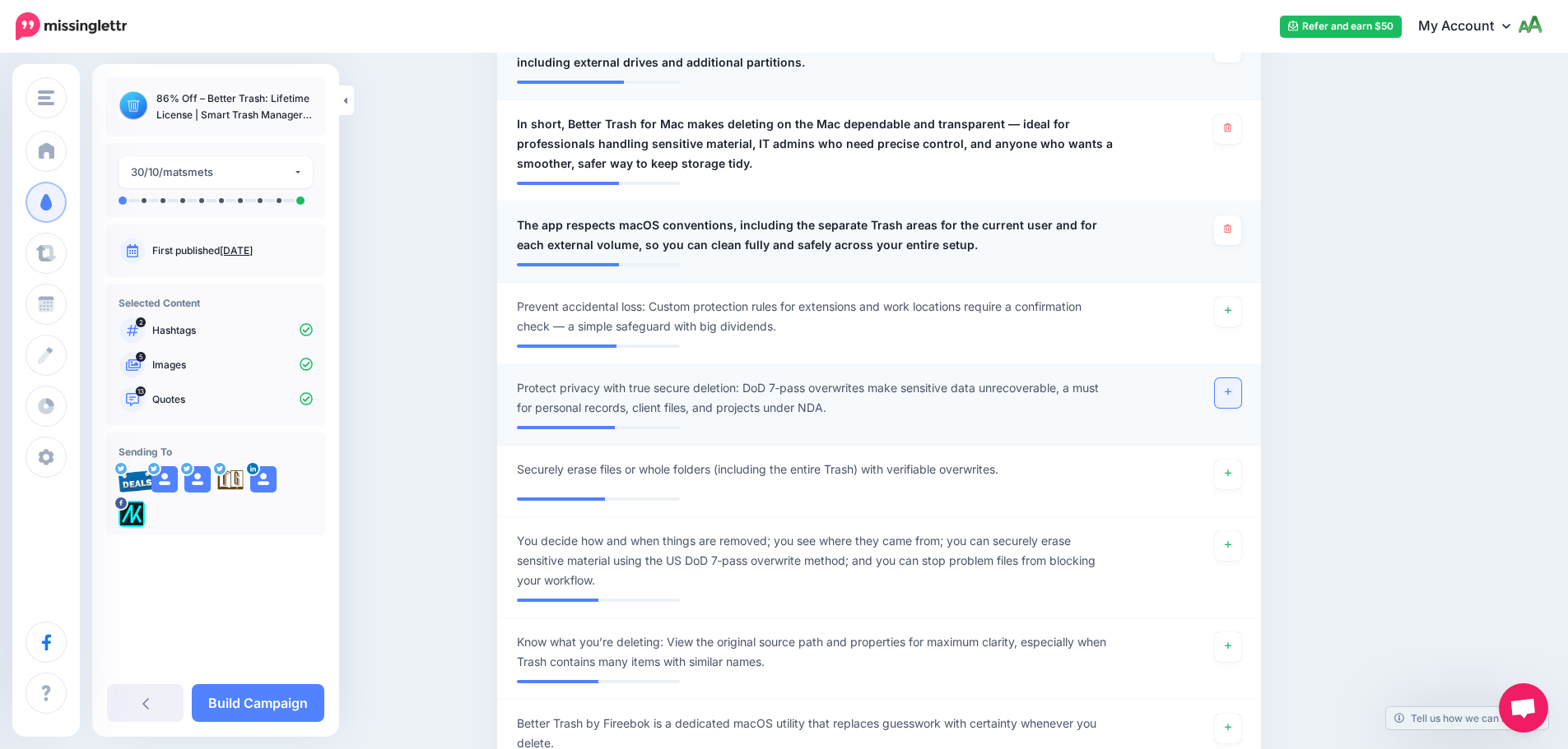
click at [1241, 378] on link at bounding box center [1227, 392] width 26 height 30
click at [1230, 540] on icon at bounding box center [1227, 545] width 6 height 9
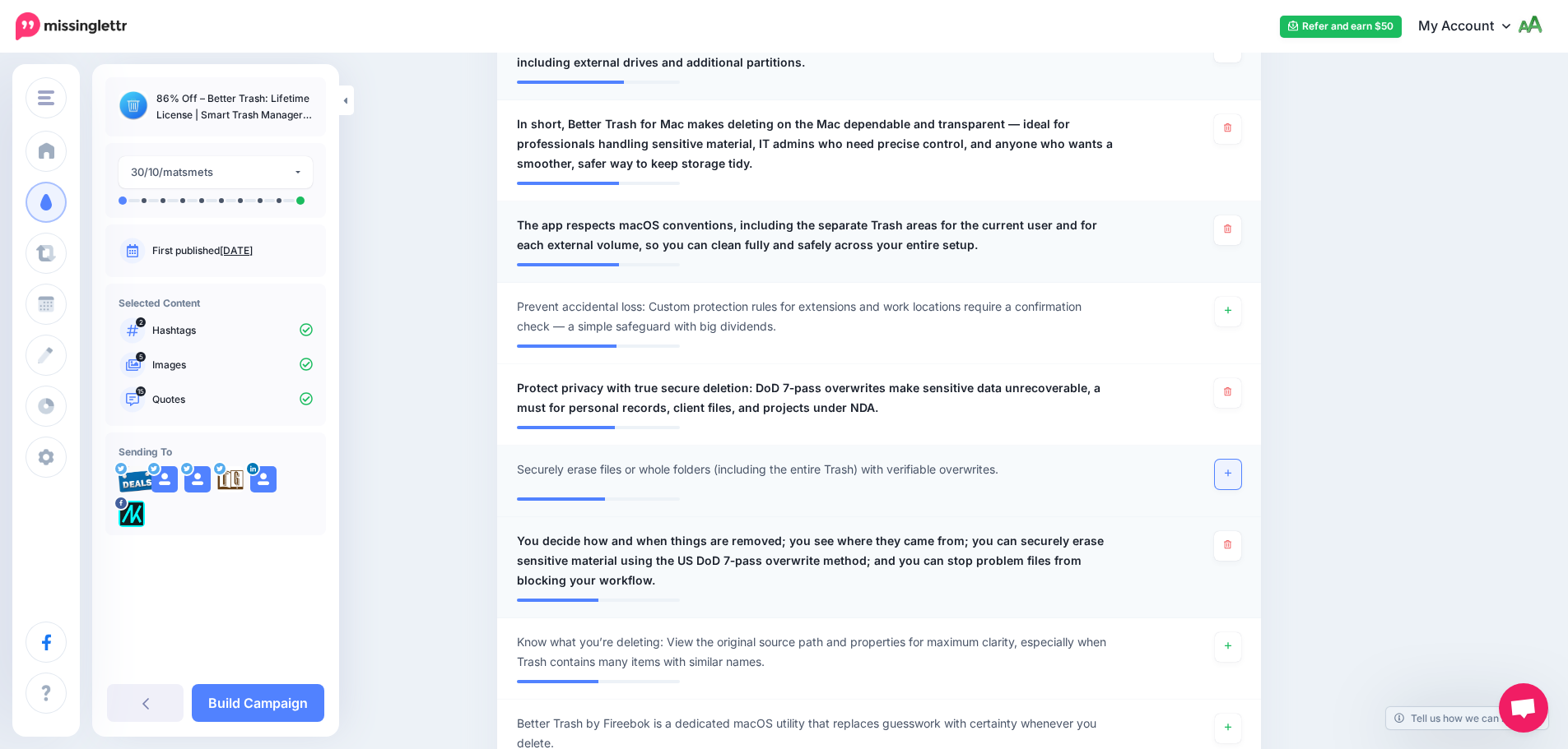
click at [1232, 460] on link at bounding box center [1227, 474] width 26 height 30
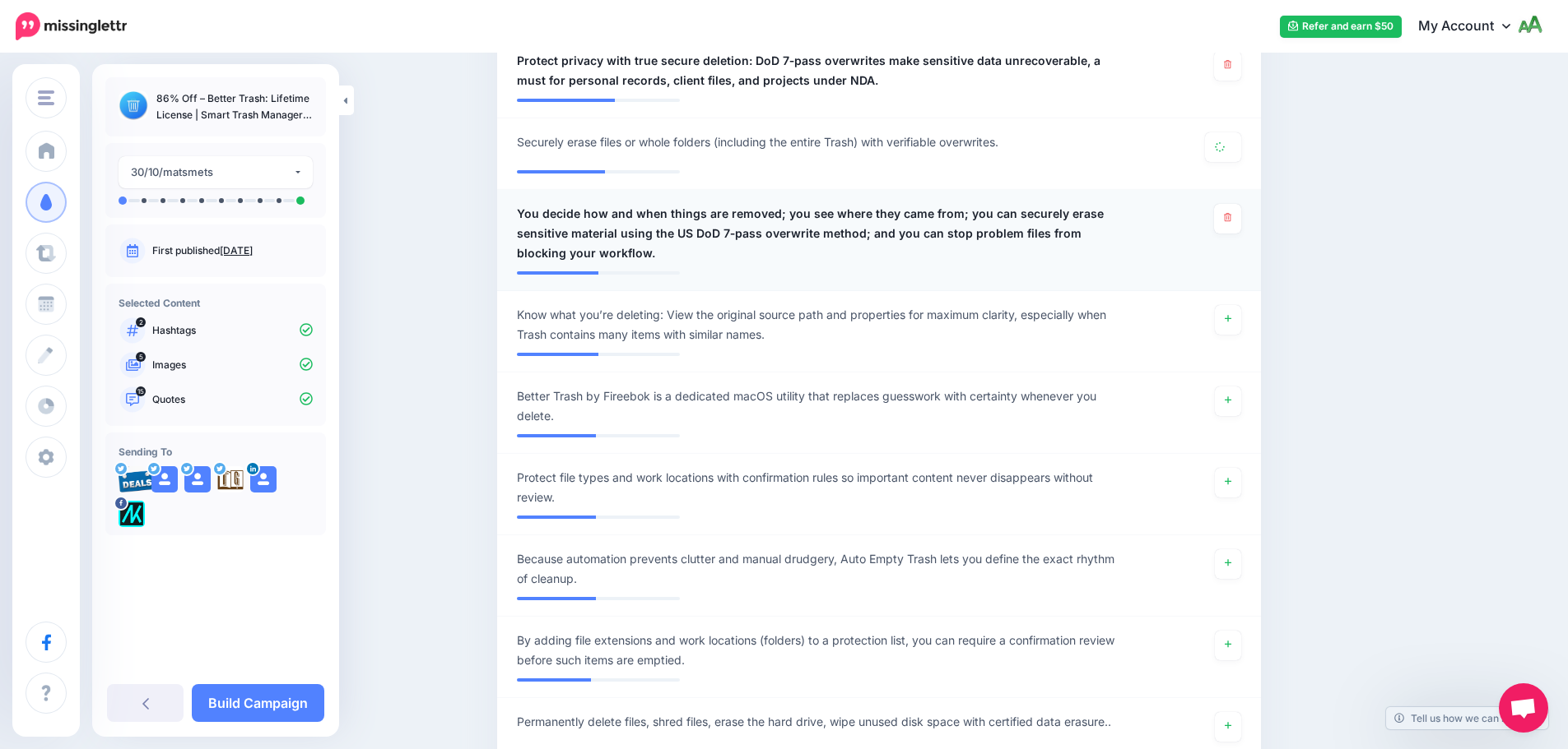
scroll to position [1891, 0]
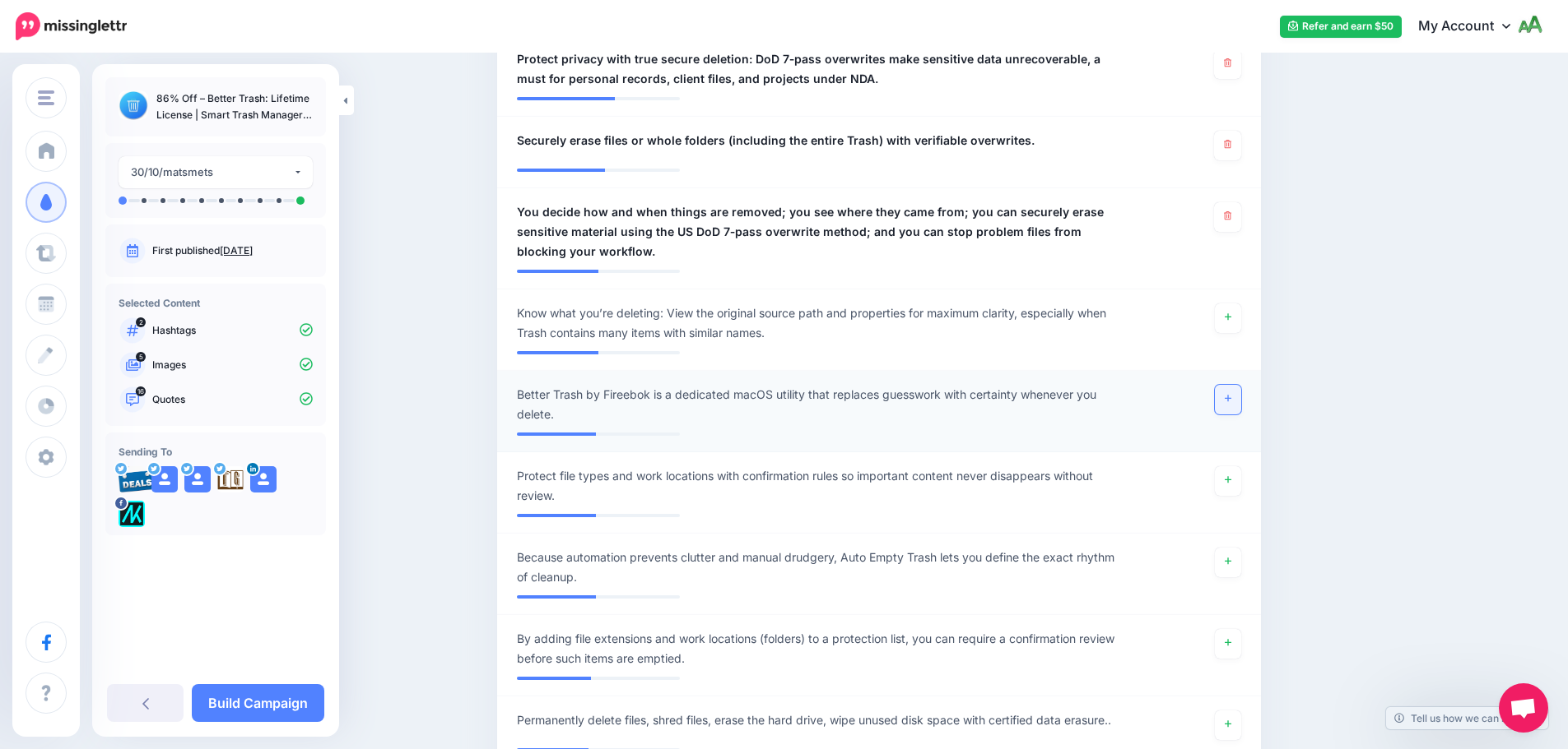
click at [1231, 395] on icon at bounding box center [1227, 398] width 6 height 6
click at [1241, 304] on link at bounding box center [1227, 318] width 26 height 30
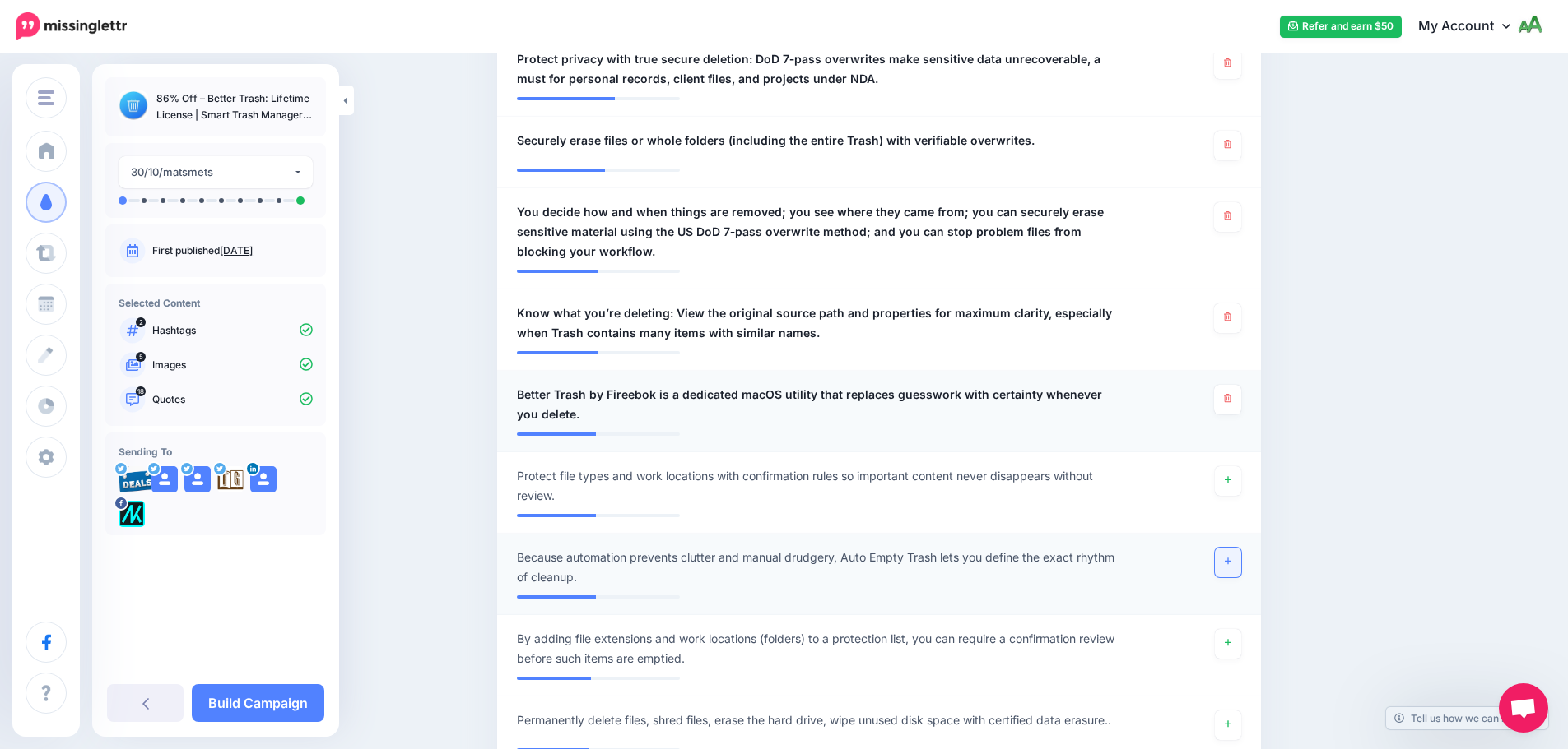
click at [1234, 549] on link at bounding box center [1227, 562] width 26 height 30
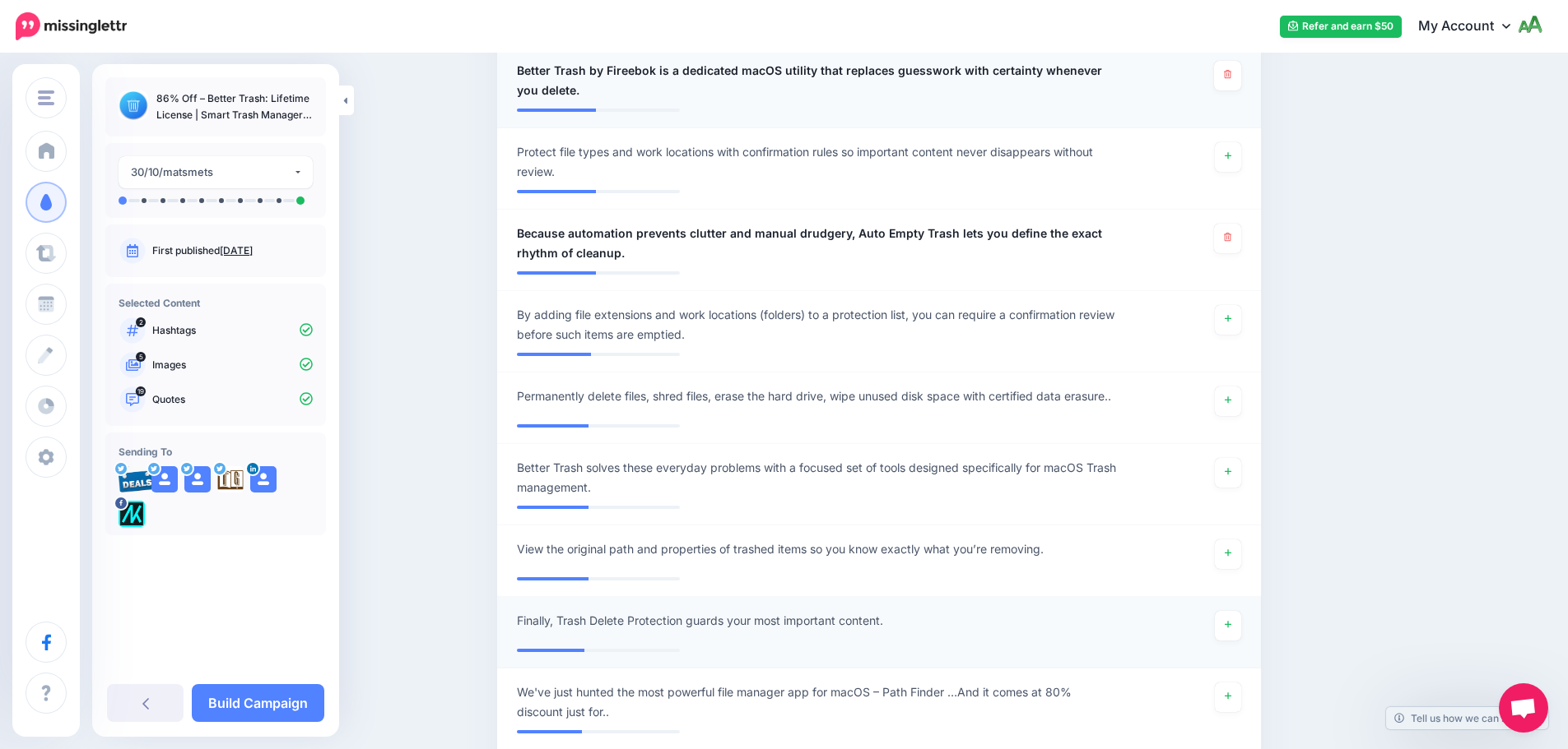
scroll to position [2220, 0]
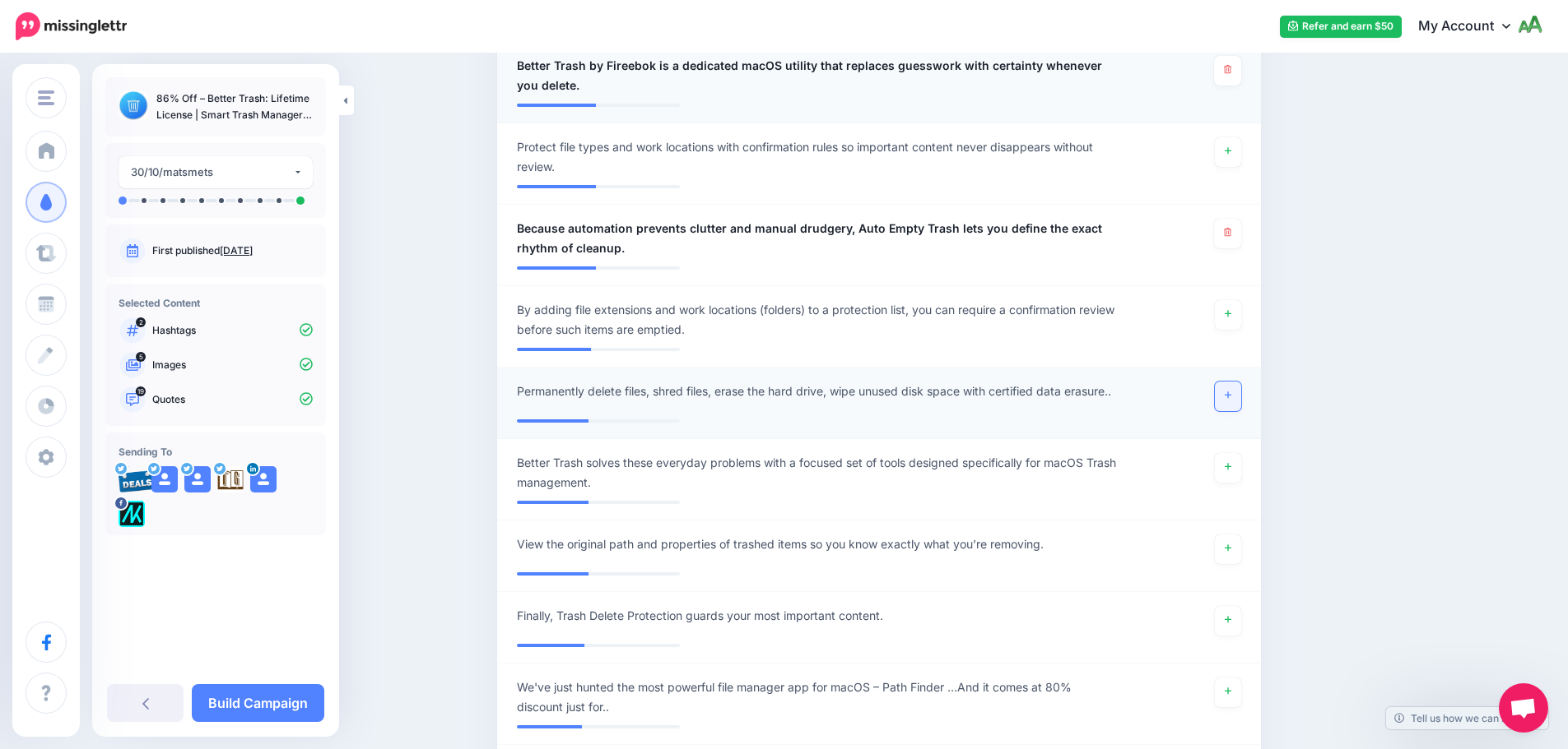
click at [1241, 382] on link at bounding box center [1227, 396] width 26 height 30
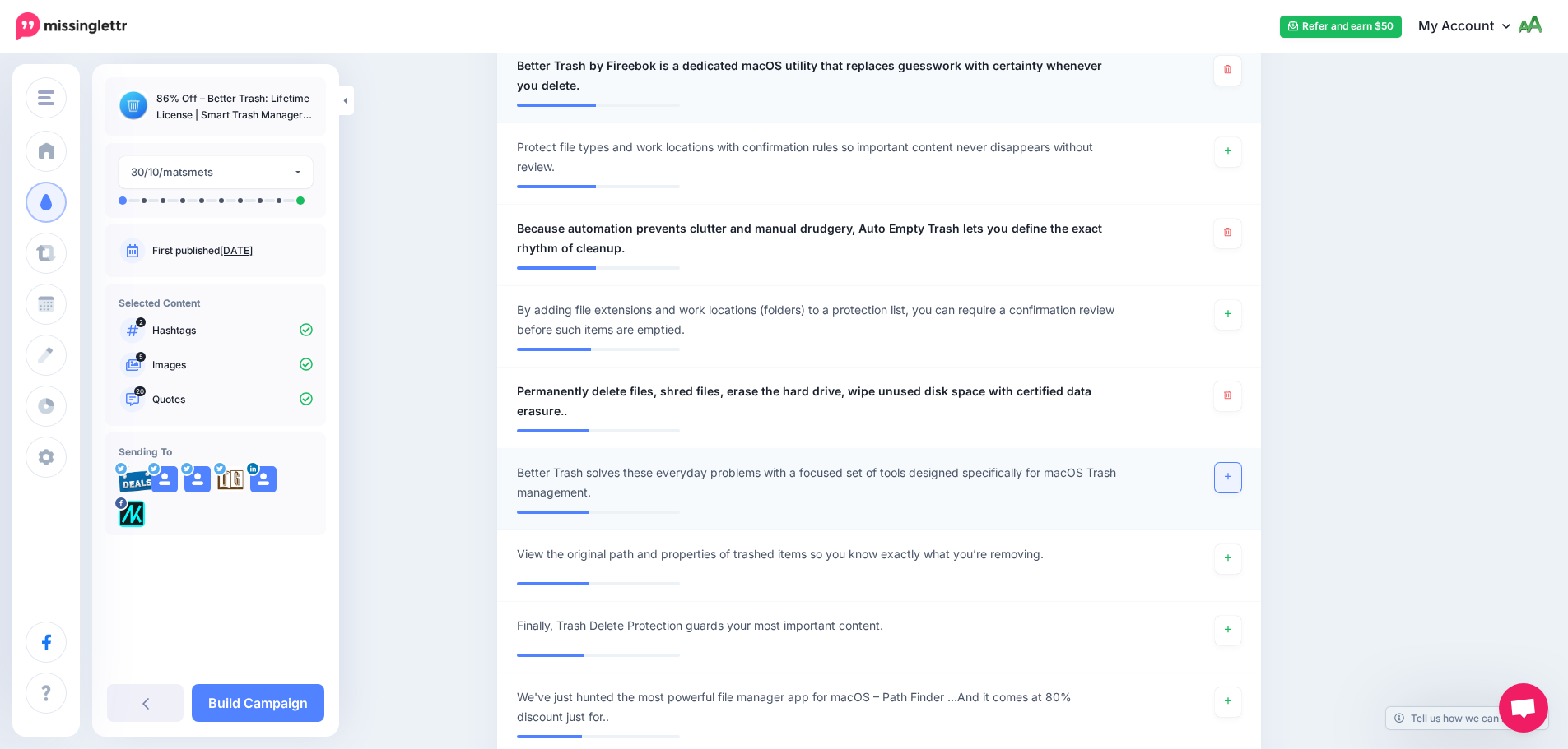
click at [1241, 463] on link at bounding box center [1227, 478] width 26 height 30
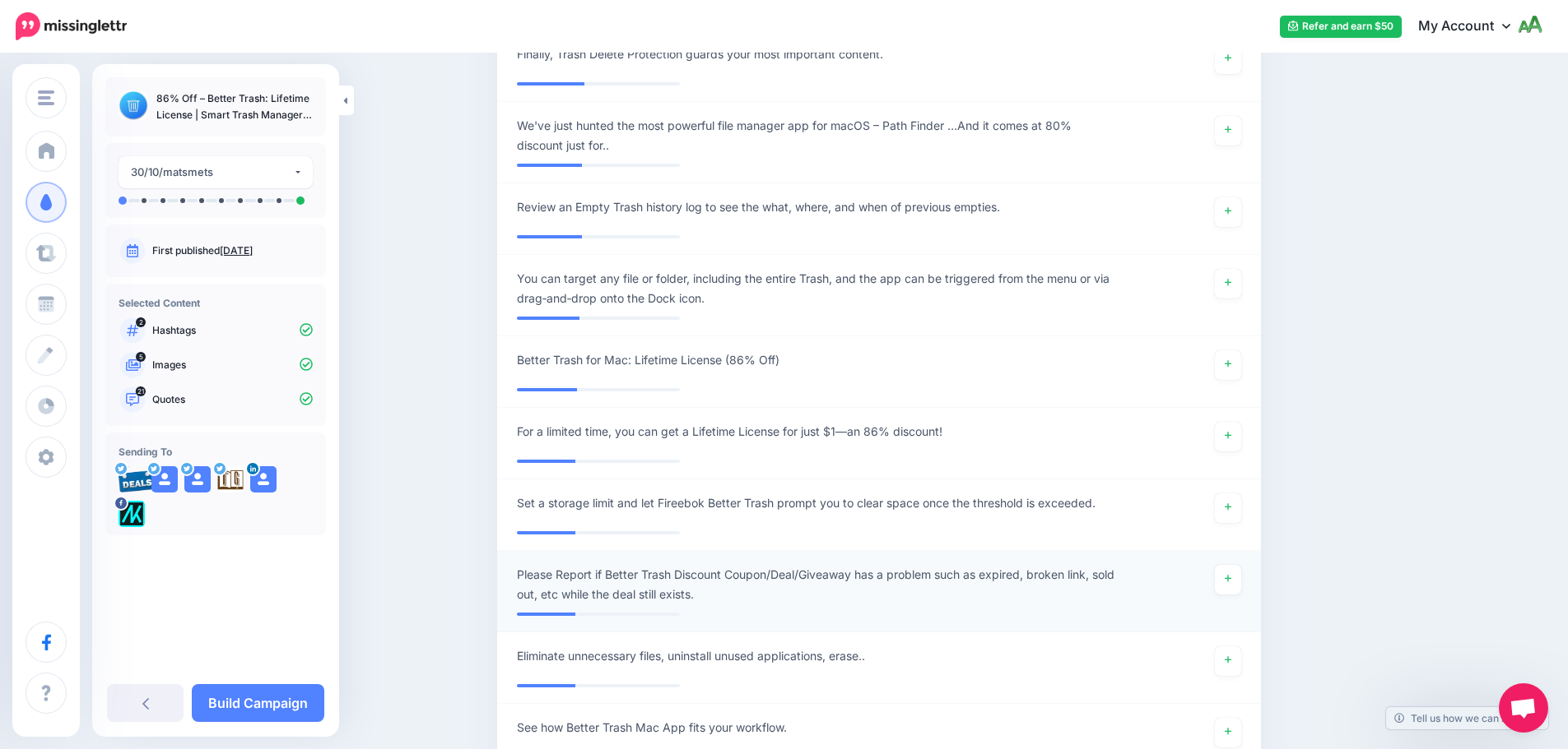
scroll to position [2796, 0]
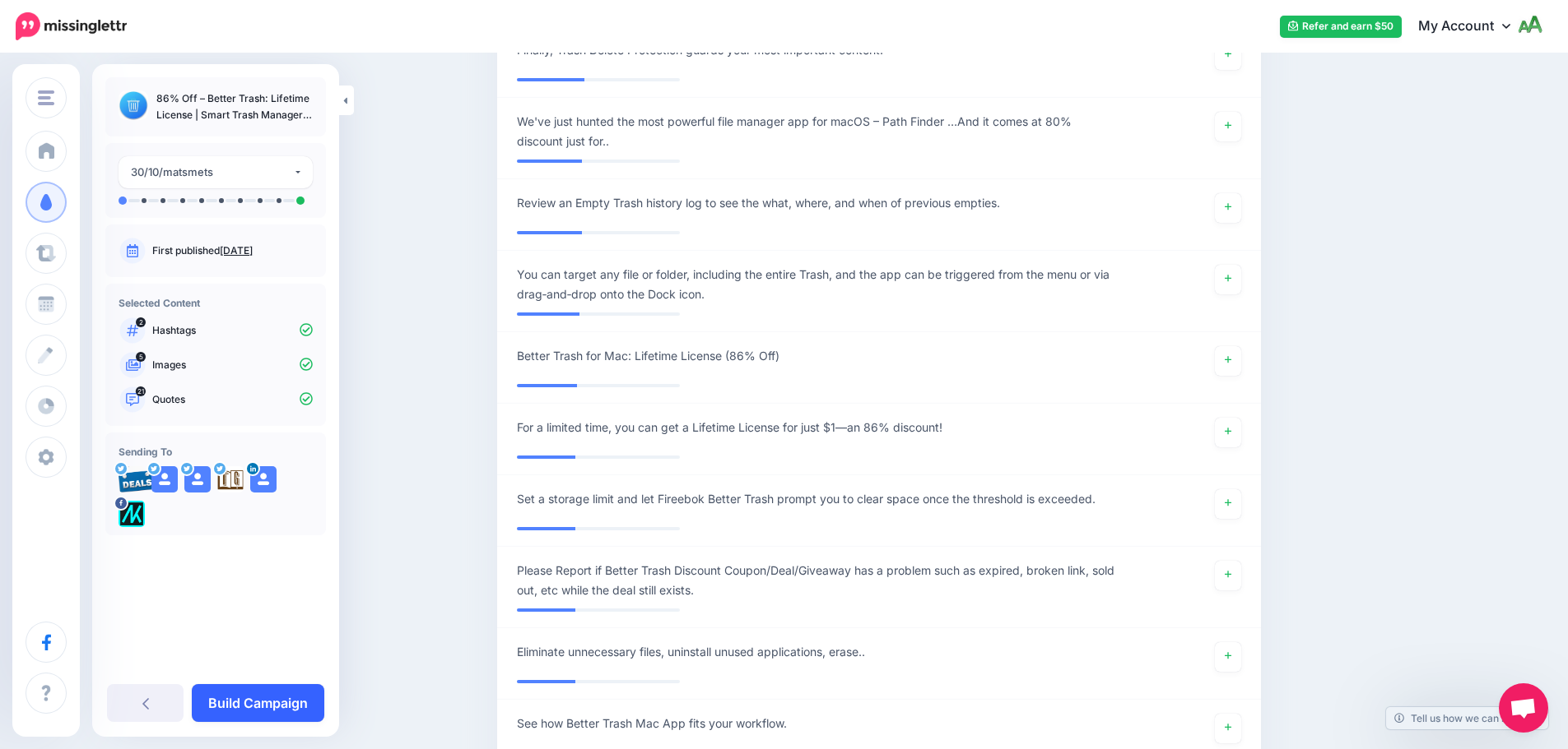
click at [232, 709] on link "Build Campaign" at bounding box center [258, 703] width 133 height 38
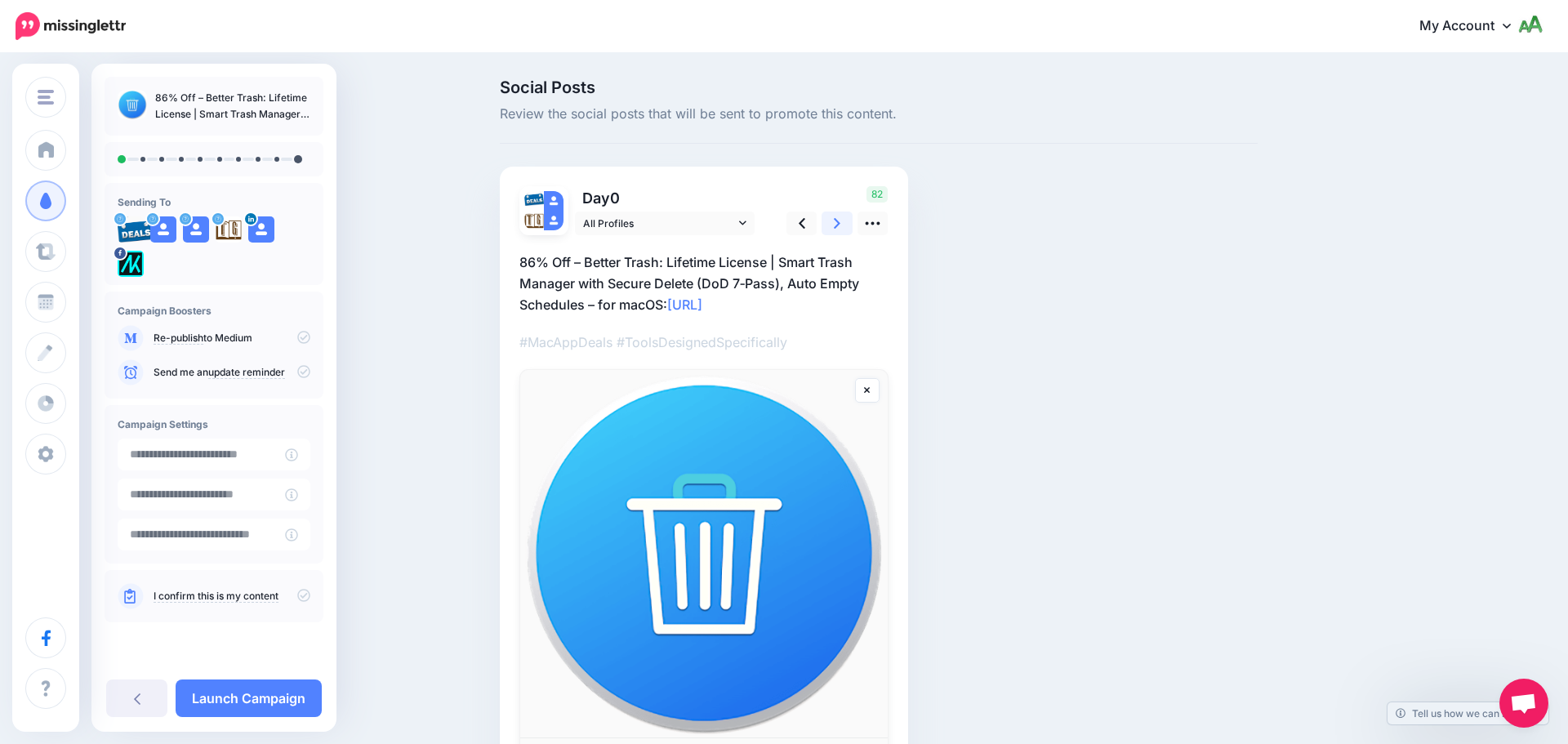
click at [828, 220] on link at bounding box center [837, 223] width 31 height 24
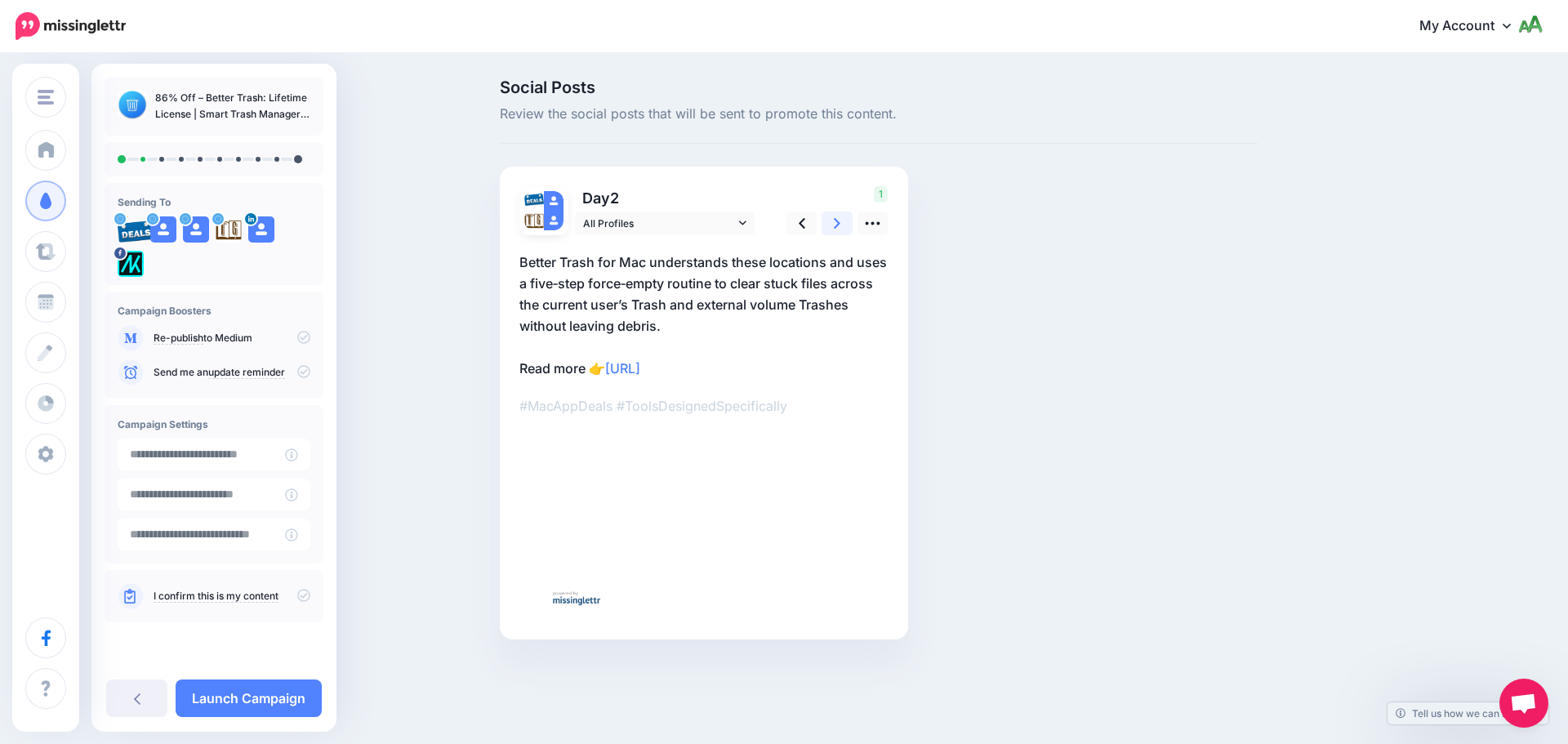
click at [828, 220] on link at bounding box center [837, 223] width 31 height 24
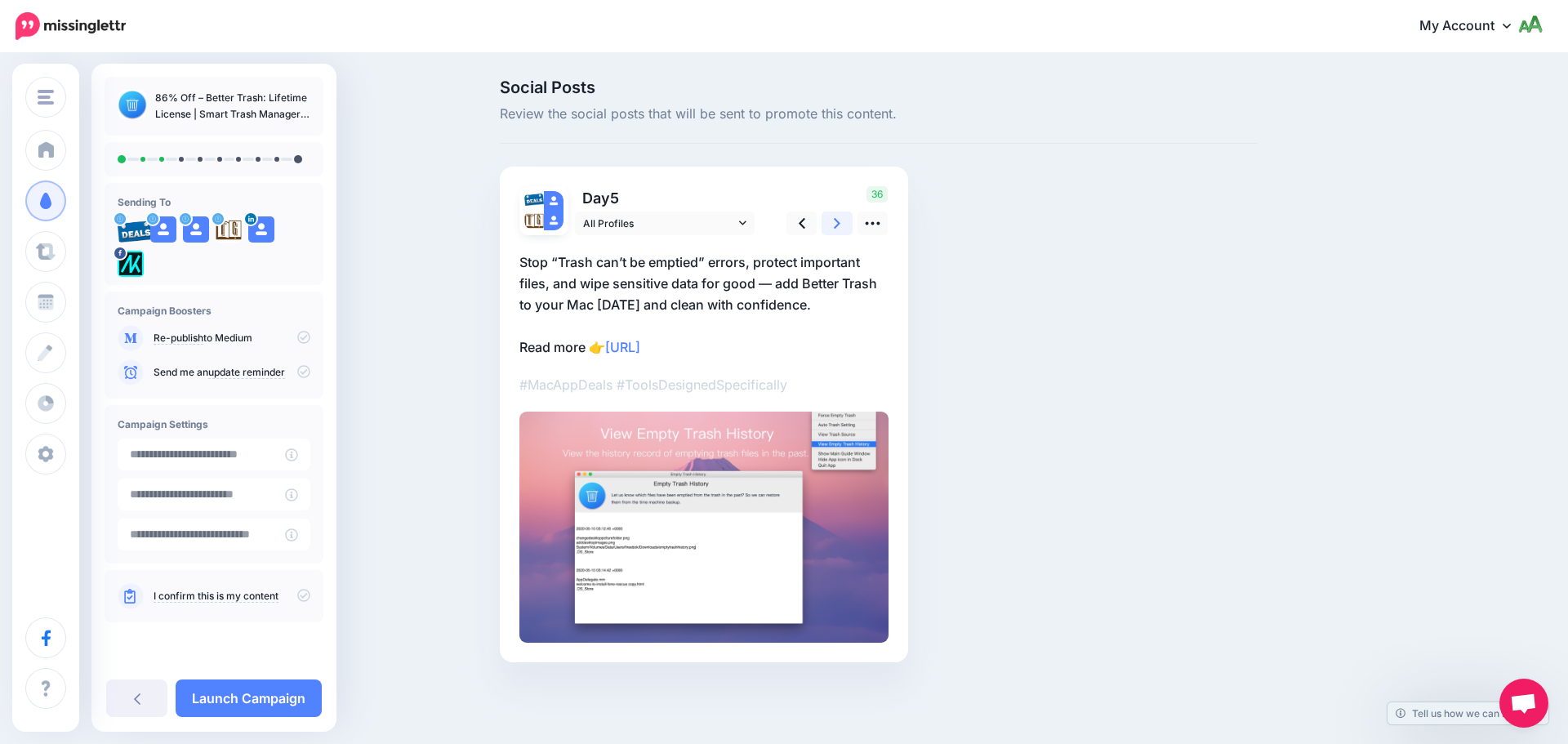
click at [828, 220] on link at bounding box center [837, 223] width 31 height 24
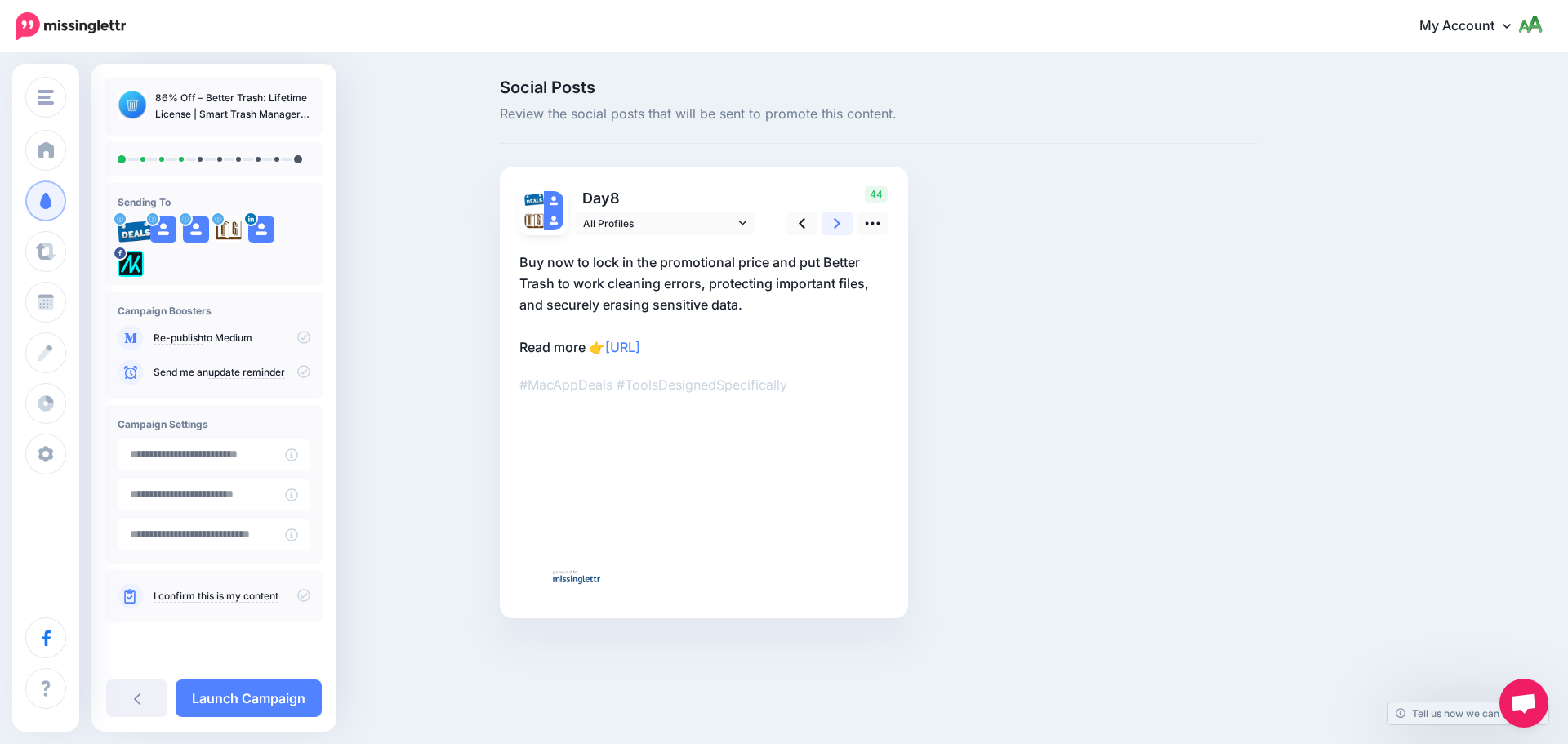
click at [828, 220] on link at bounding box center [837, 223] width 31 height 24
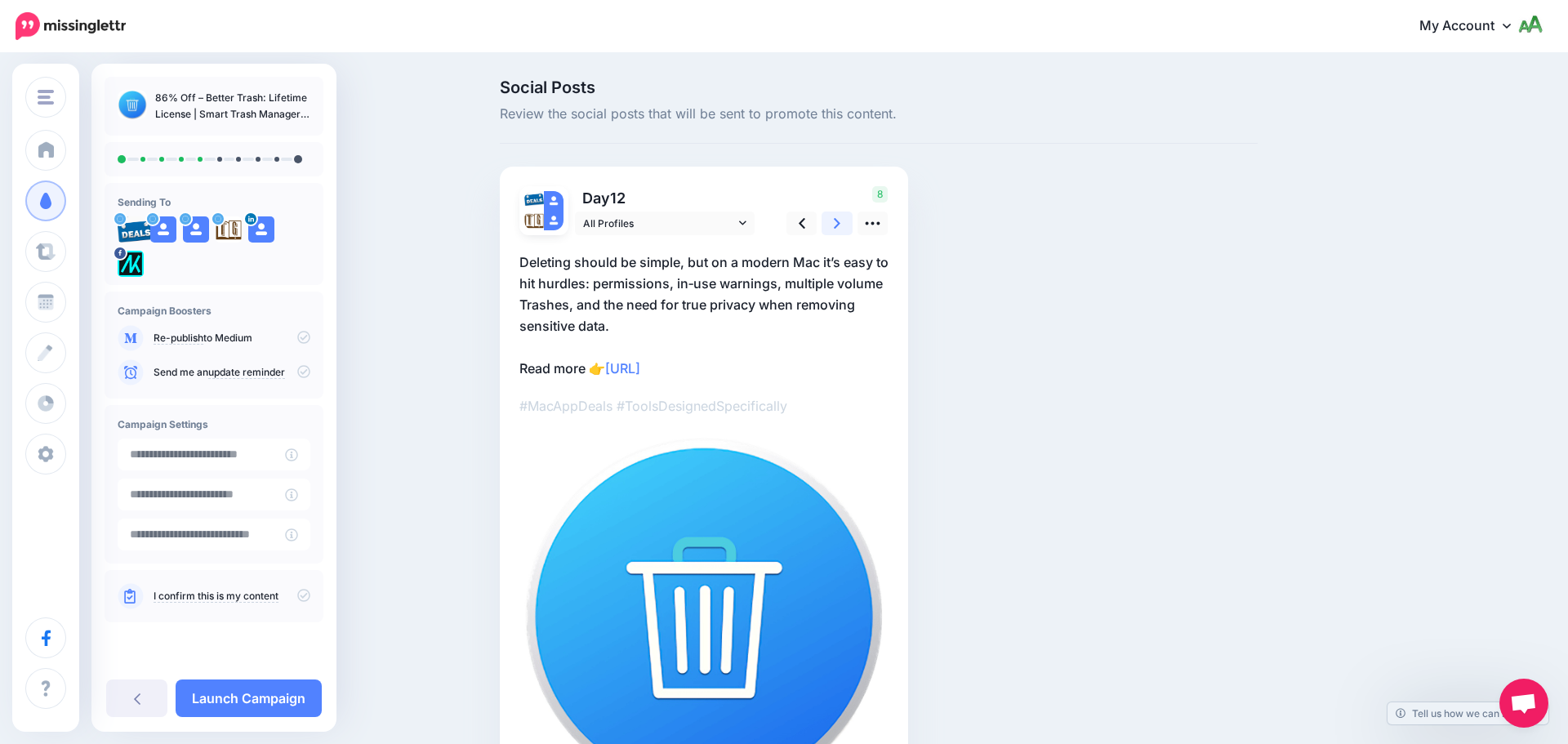
click at [828, 220] on link at bounding box center [837, 223] width 31 height 24
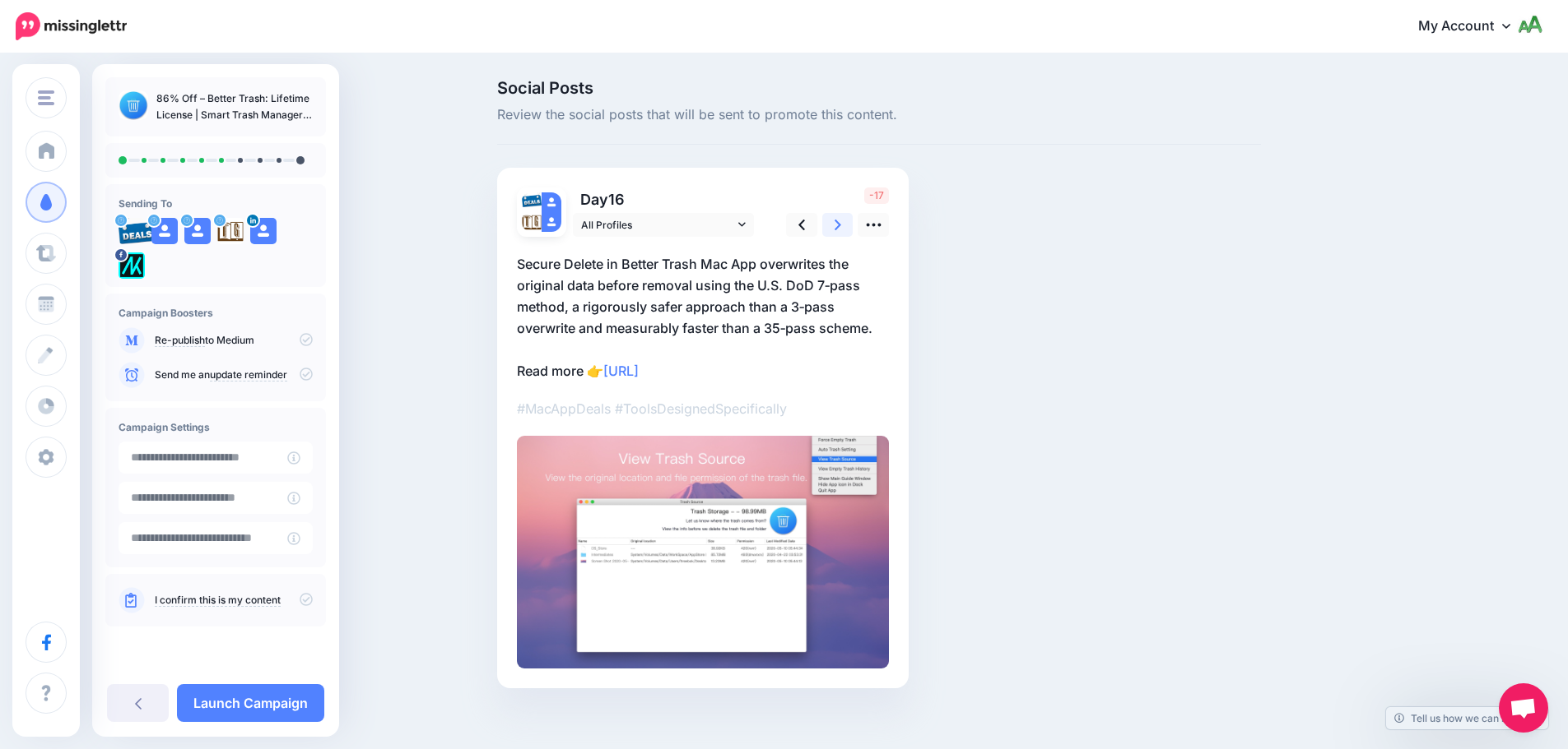
click at [834, 221] on link at bounding box center [837, 225] width 31 height 24
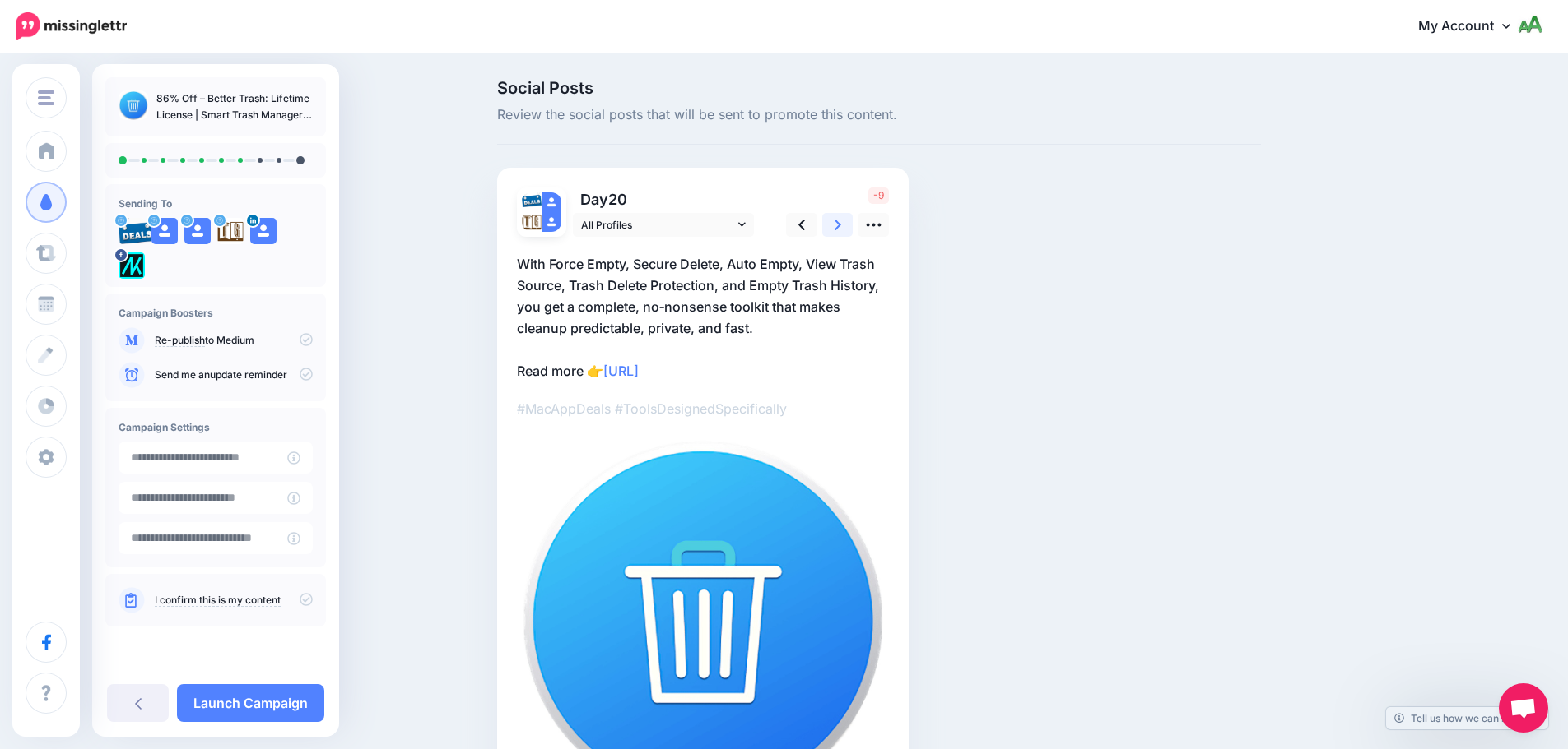
click at [835, 220] on link at bounding box center [837, 225] width 31 height 24
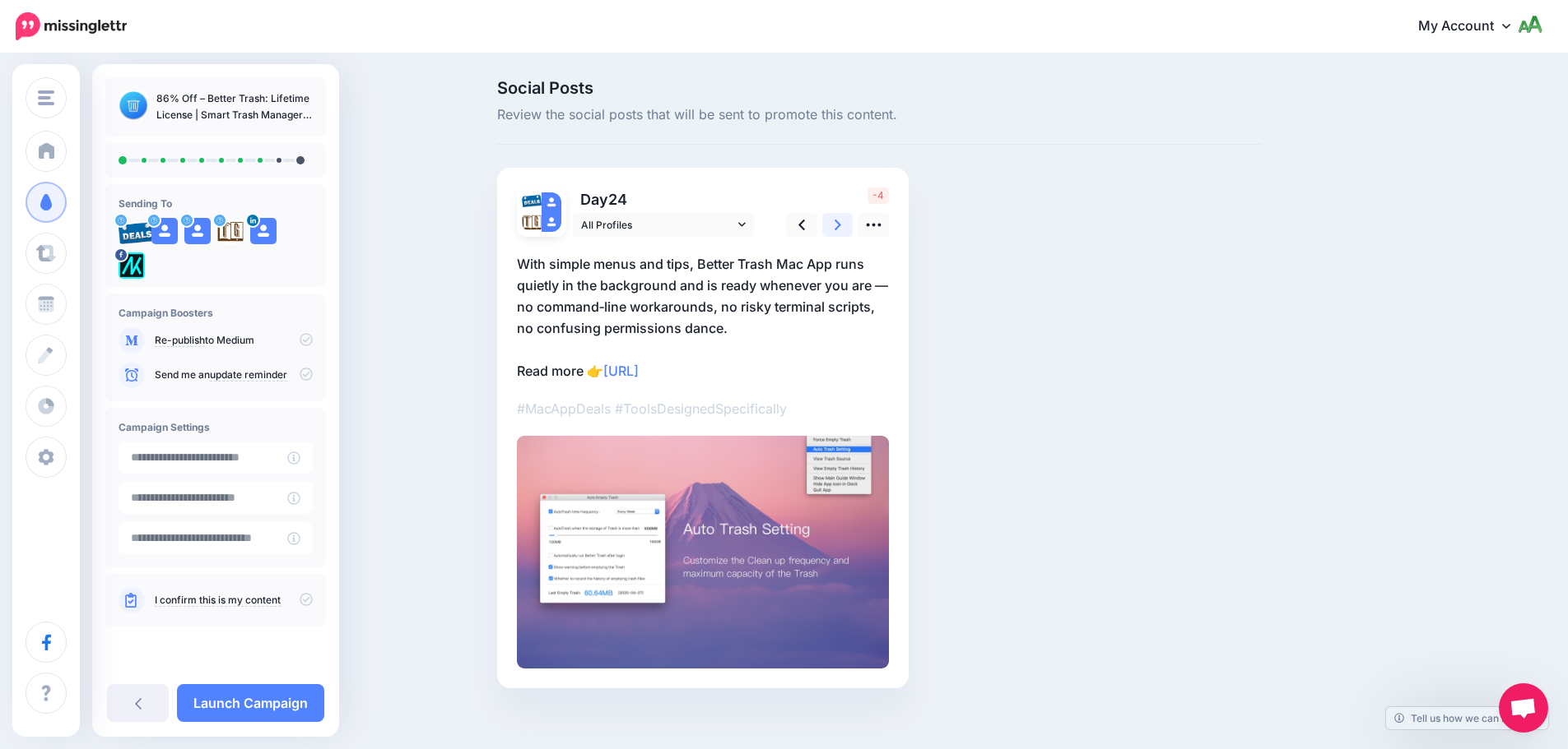
click at [835, 220] on link at bounding box center [837, 225] width 31 height 24
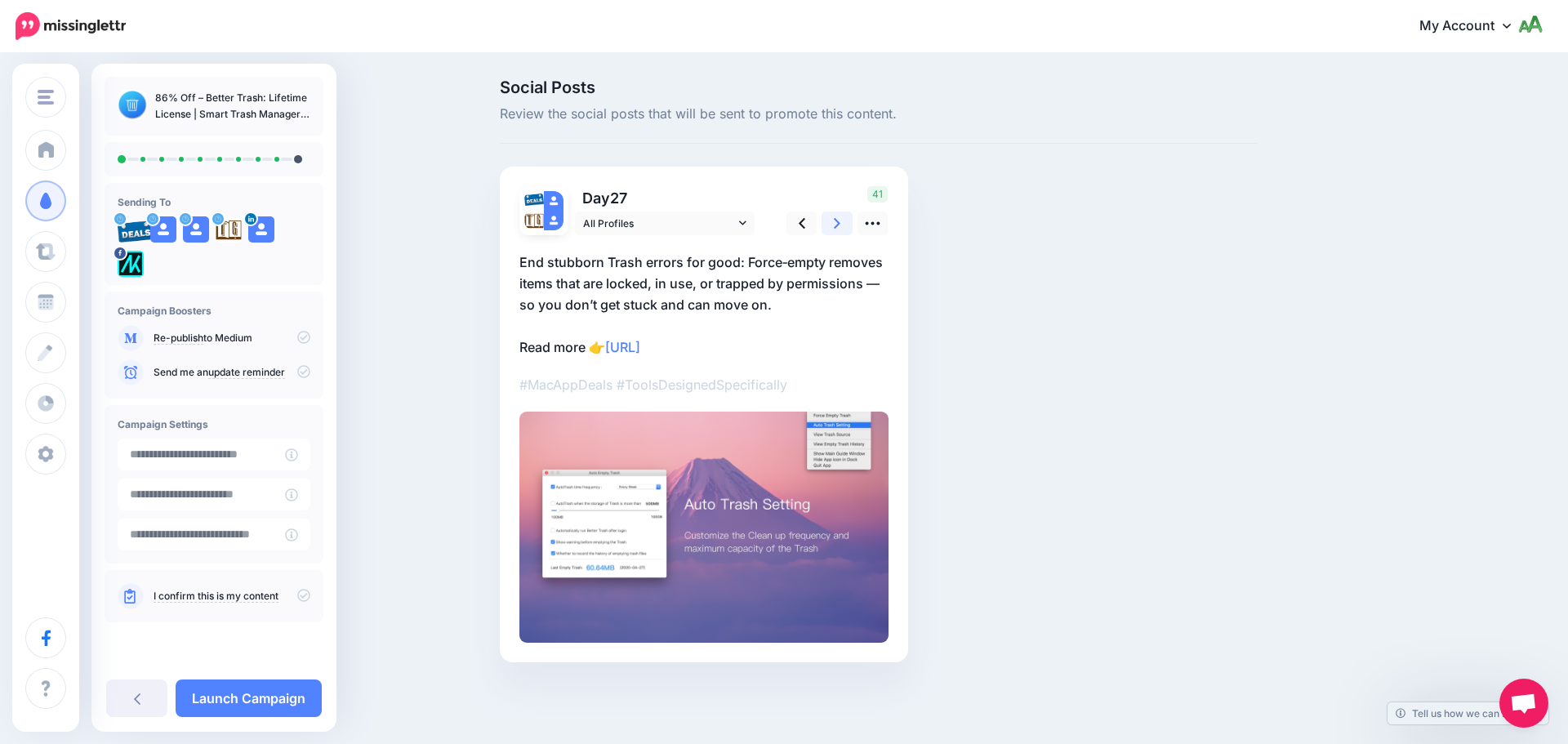
click at [828, 219] on link at bounding box center [837, 223] width 31 height 24
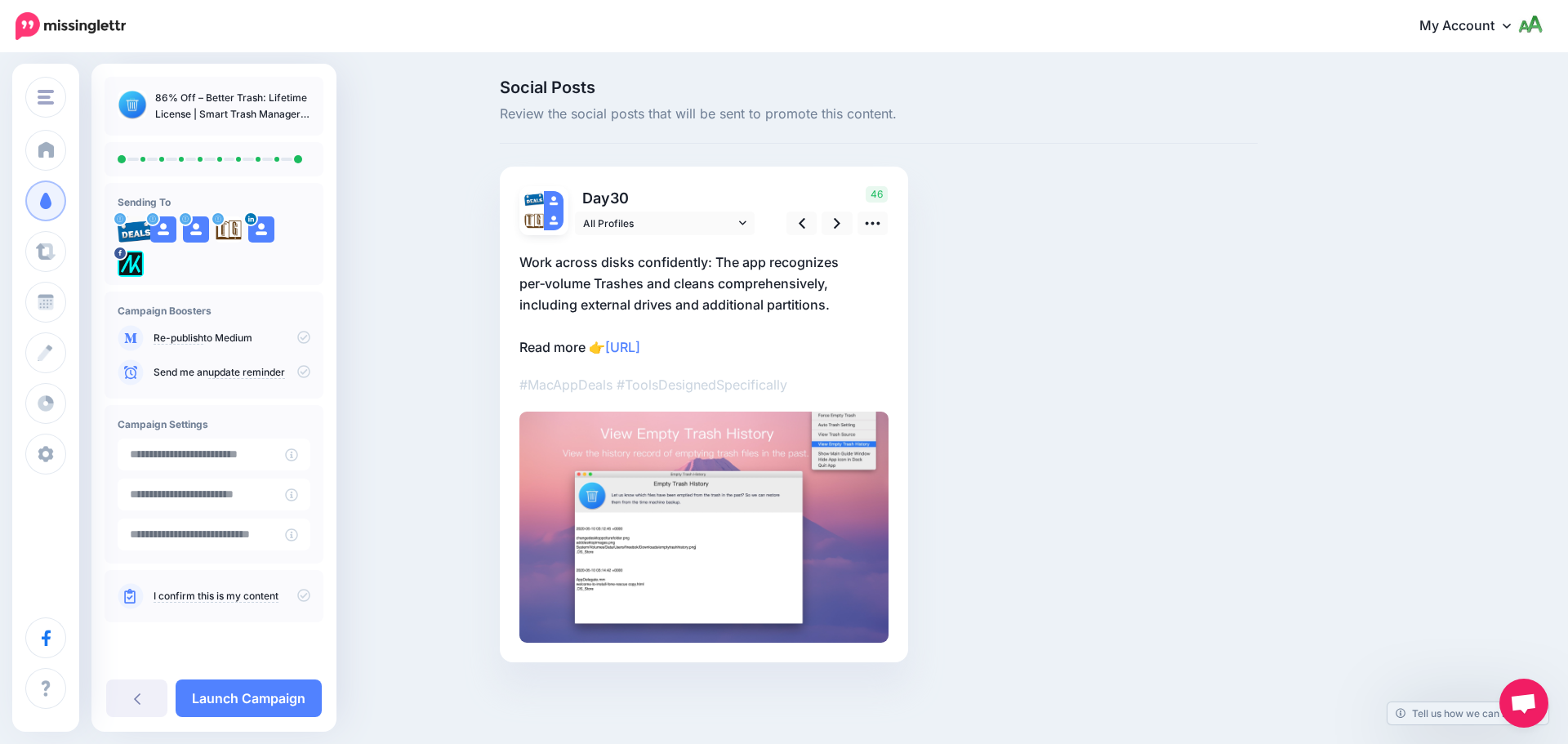
click at [303, 369] on icon at bounding box center [303, 371] width 13 height 13
click at [304, 592] on icon at bounding box center [303, 595] width 13 height 13
click at [283, 695] on link "Launch Campaign" at bounding box center [248, 699] width 146 height 37
